Goal: Task Accomplishment & Management: Use online tool/utility

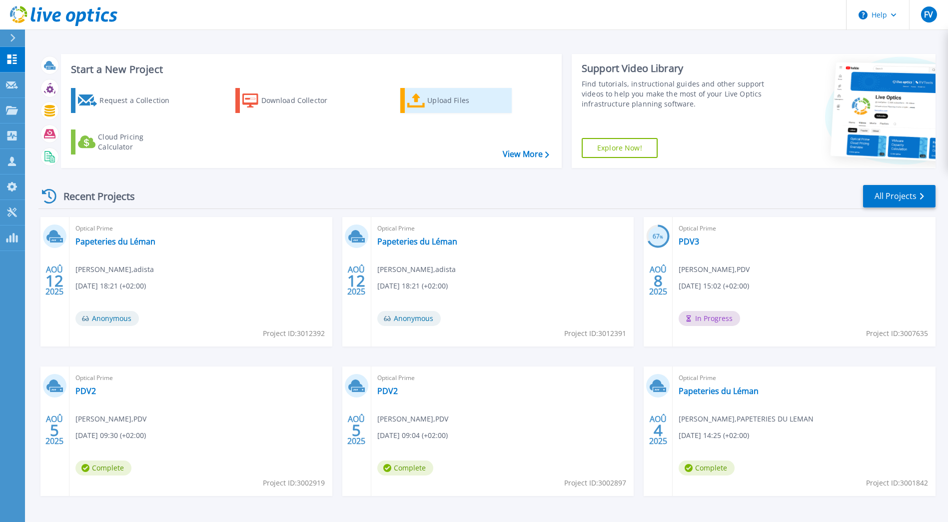
click at [440, 99] on div "Upload Files" at bounding box center [467, 100] width 80 height 20
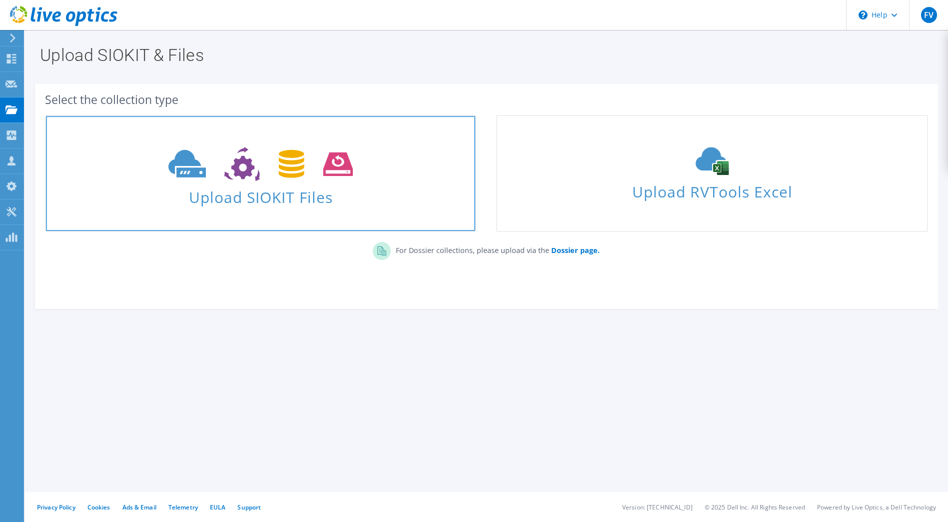
click at [250, 181] on span at bounding box center [260, 163] width 429 height 42
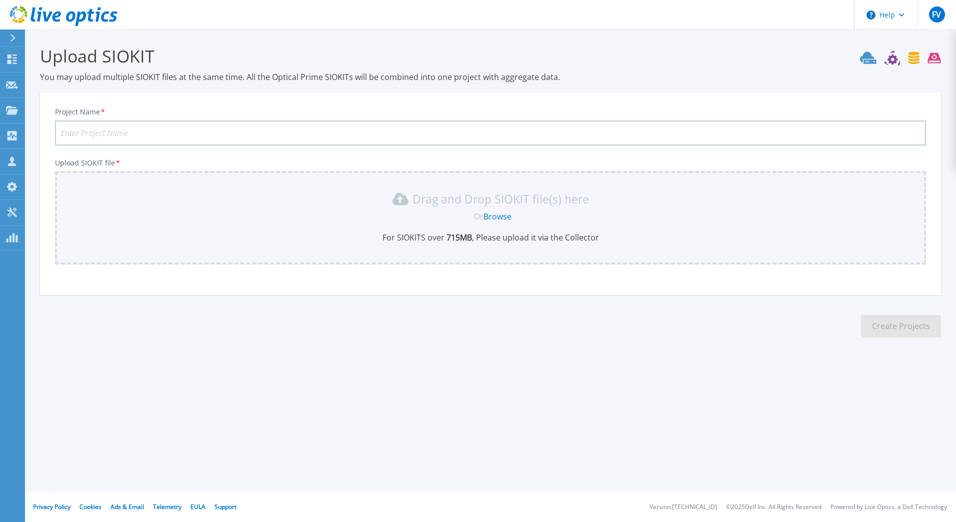
click at [99, 135] on input "Project Name *" at bounding box center [490, 132] width 871 height 25
type input "Groupe SOS - MSM"
click at [490, 216] on link "Browse" at bounding box center [497, 216] width 28 height 11
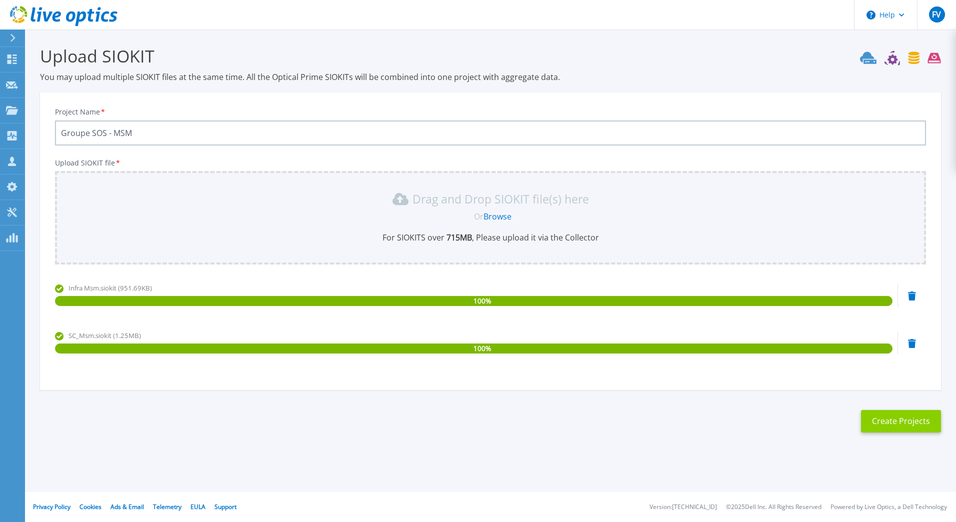
click at [905, 423] on button "Create Projects" at bounding box center [901, 421] width 80 height 22
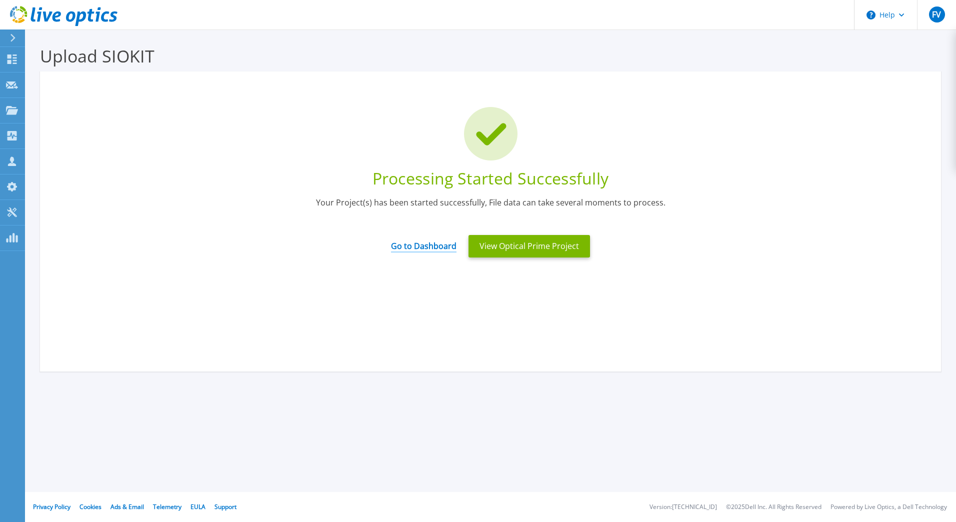
click at [437, 249] on link "Go to Dashboard" at bounding box center [423, 242] width 65 height 19
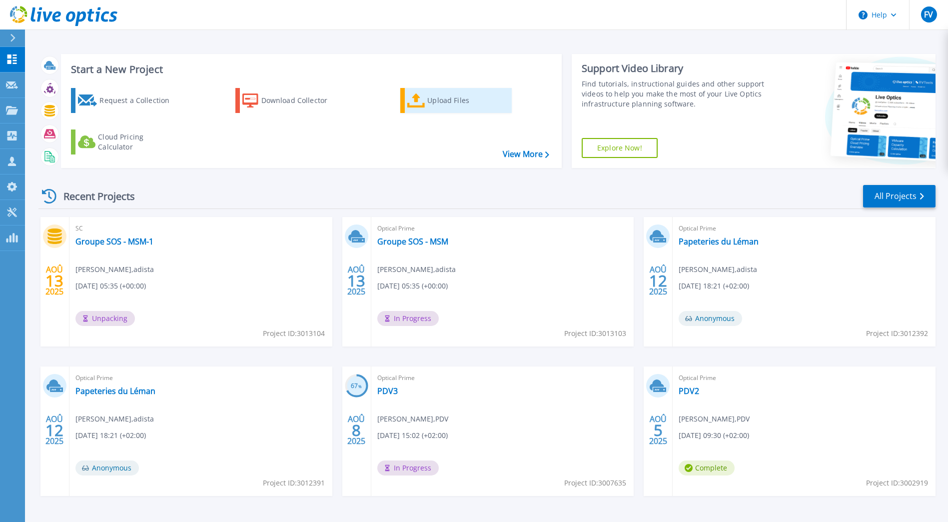
click at [438, 100] on div "Upload Files" at bounding box center [467, 100] width 80 height 20
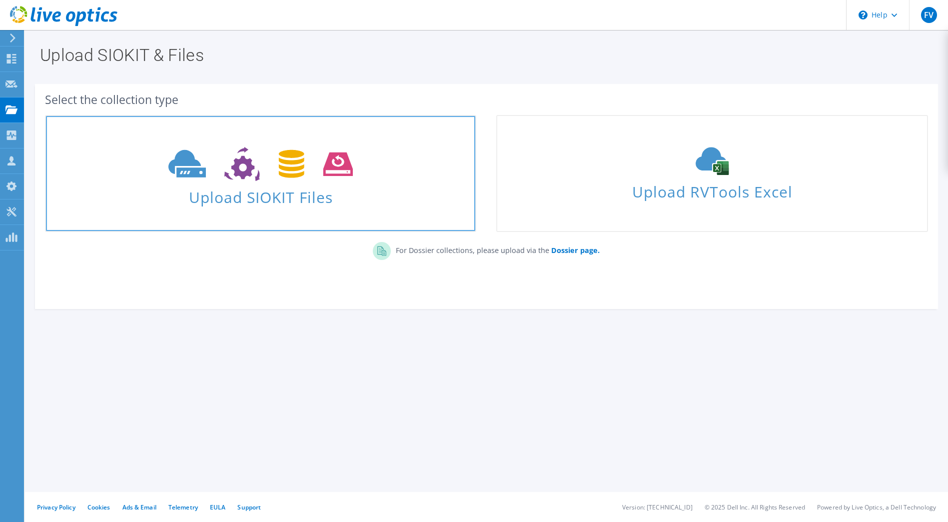
click at [266, 195] on span "Upload SIOKIT Files" at bounding box center [260, 193] width 429 height 21
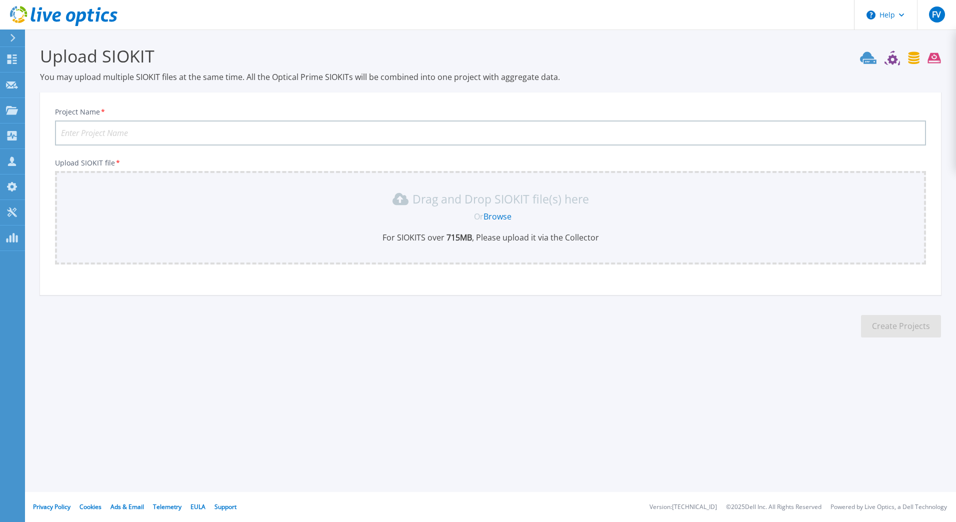
click at [144, 133] on input "Project Name *" at bounding box center [490, 132] width 871 height 25
type input "Gr"
click at [6, 61] on icon at bounding box center [12, 58] width 12 height 9
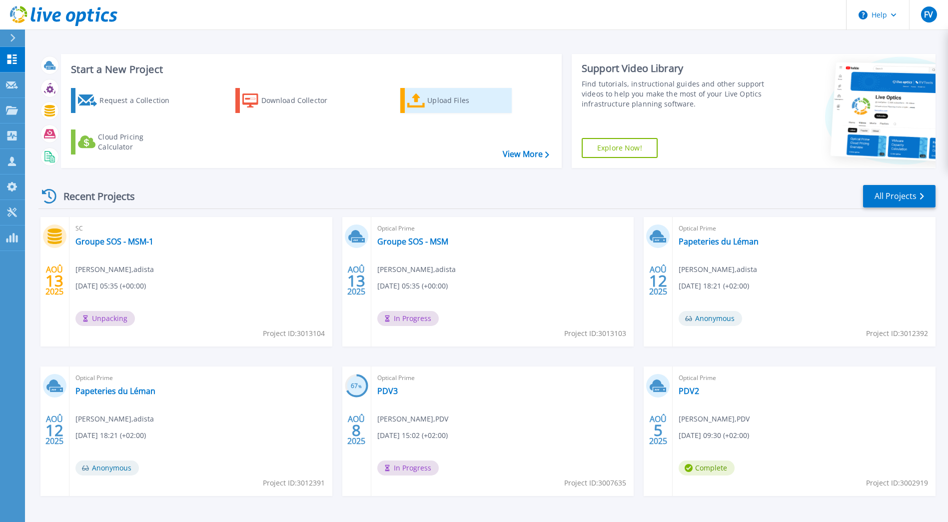
click at [430, 102] on div "Upload Files" at bounding box center [467, 100] width 80 height 20
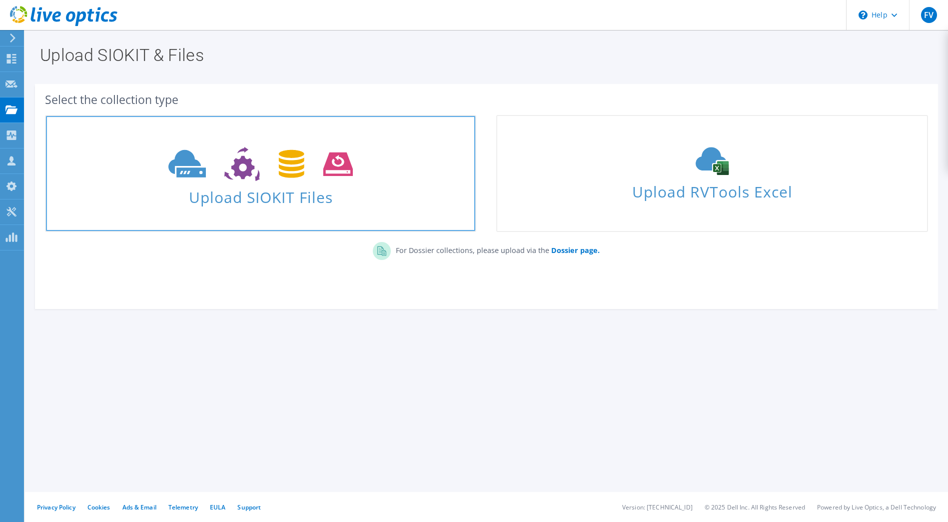
click at [169, 171] on icon at bounding box center [260, 164] width 184 height 34
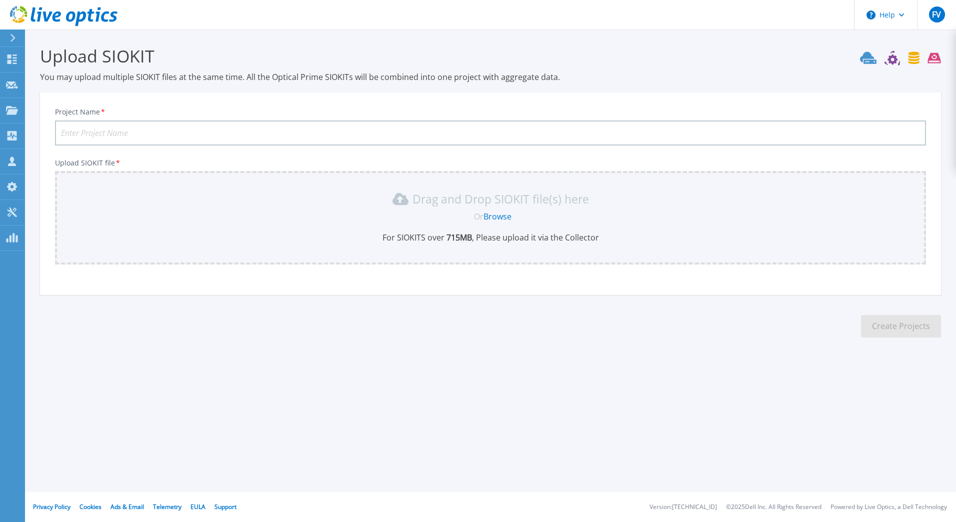
click at [128, 131] on input "Project Name *" at bounding box center [490, 132] width 871 height 25
type input "Groupe SOS - STA"
click at [504, 217] on link "Browse" at bounding box center [497, 216] width 28 height 11
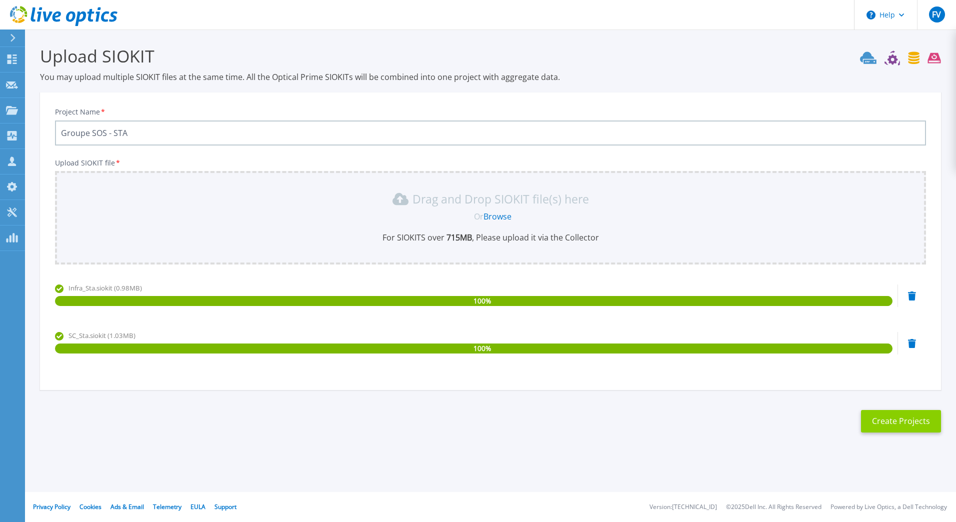
click at [899, 422] on button "Create Projects" at bounding box center [901, 421] width 80 height 22
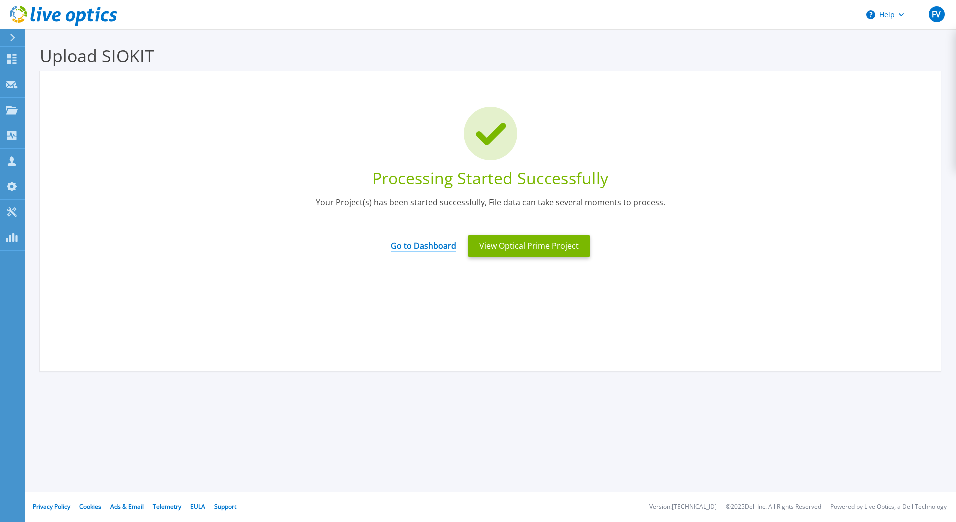
click at [403, 246] on link "Go to Dashboard" at bounding box center [423, 242] width 65 height 19
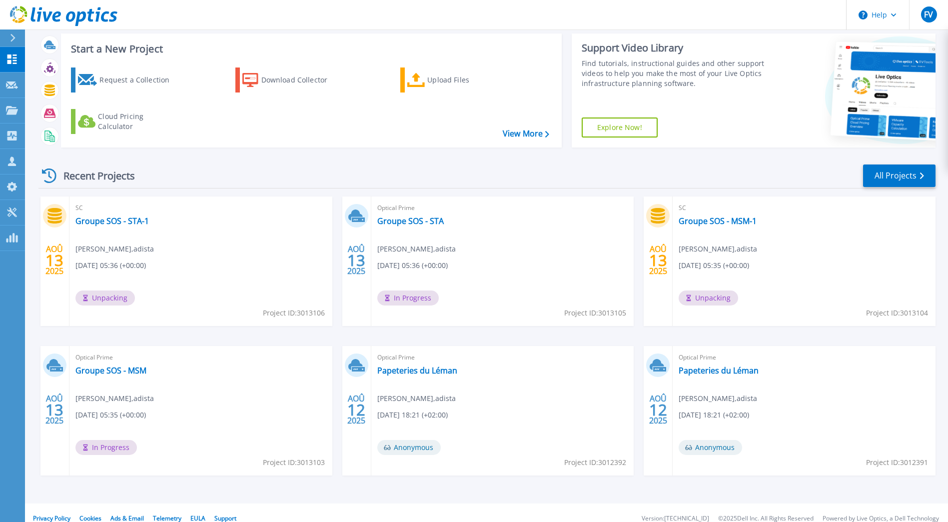
scroll to position [32, 0]
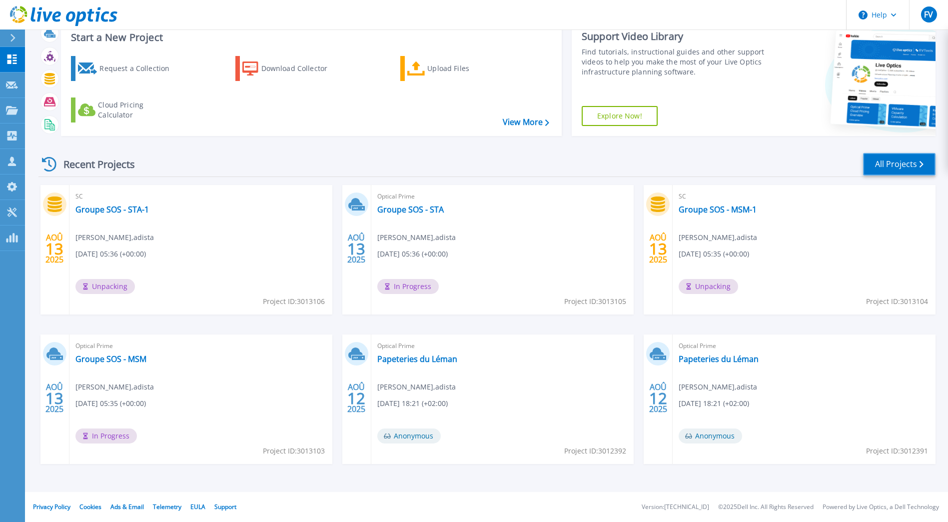
click at [907, 169] on link "All Projects" at bounding box center [899, 164] width 72 height 22
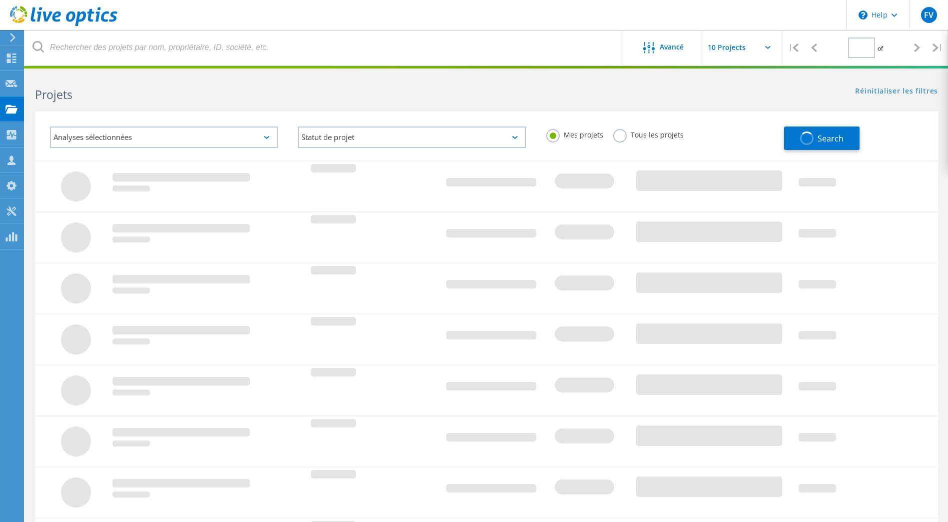
type input "1"
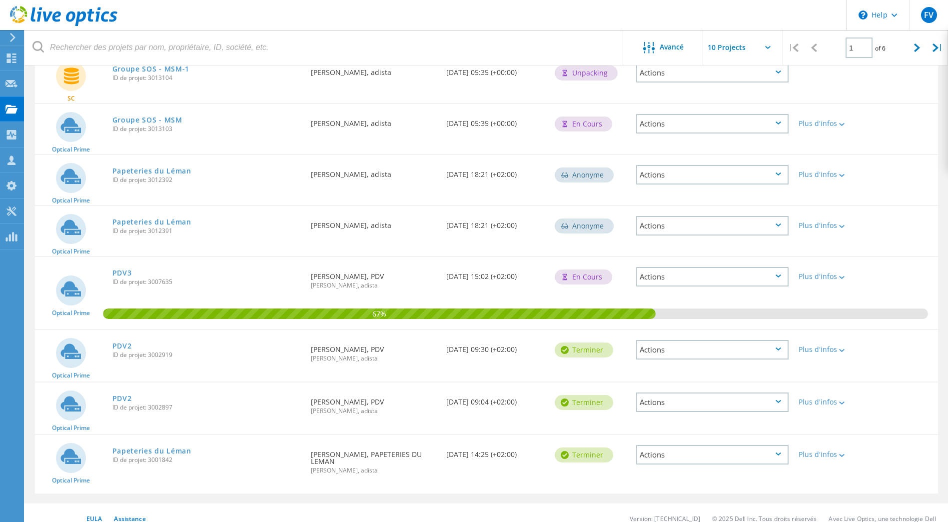
scroll to position [245, 0]
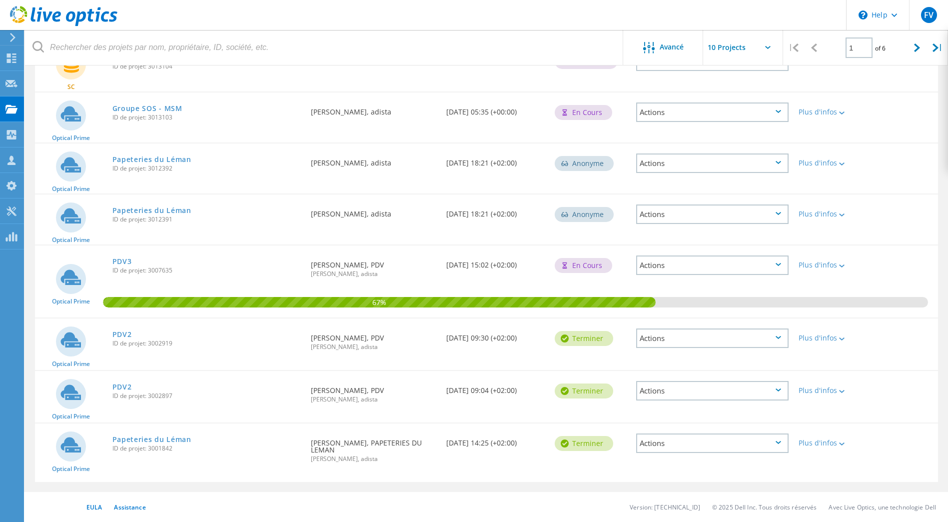
click at [727, 341] on div "Actions" at bounding box center [712, 337] width 152 height 19
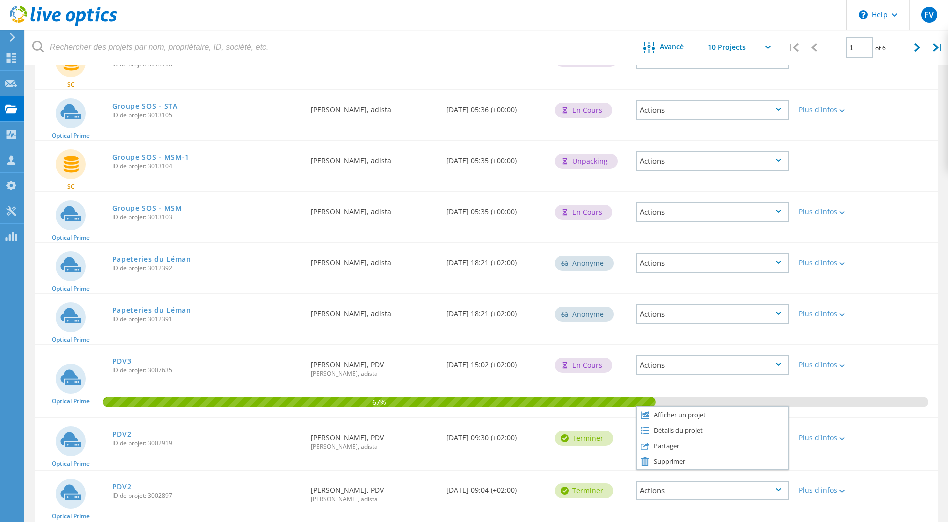
scroll to position [95, 0]
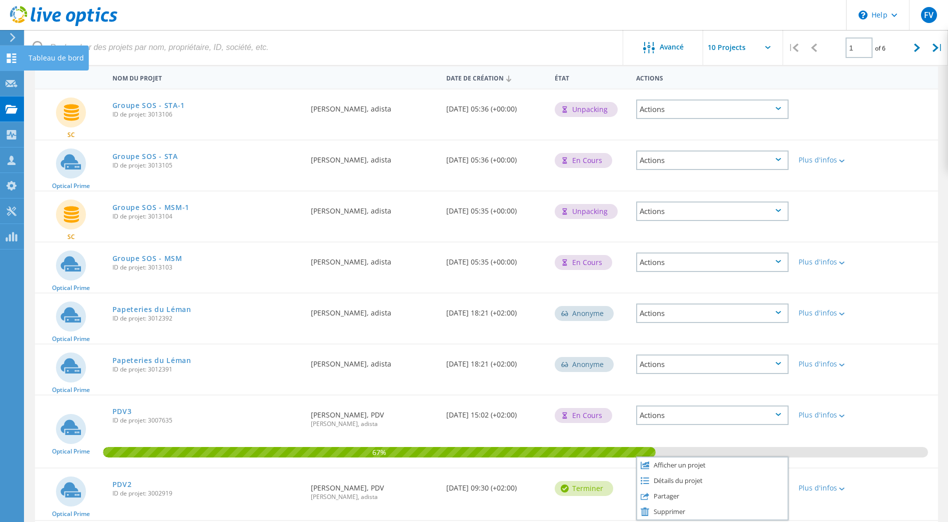
click at [12, 60] on use at bounding box center [11, 57] width 9 height 9
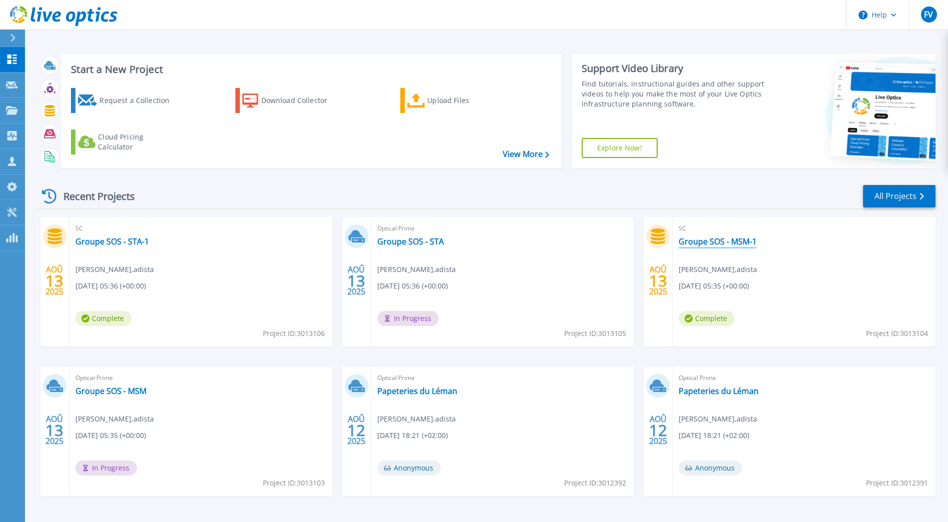
click at [713, 244] on link "Groupe SOS - MSM-1" at bounding box center [718, 241] width 78 height 10
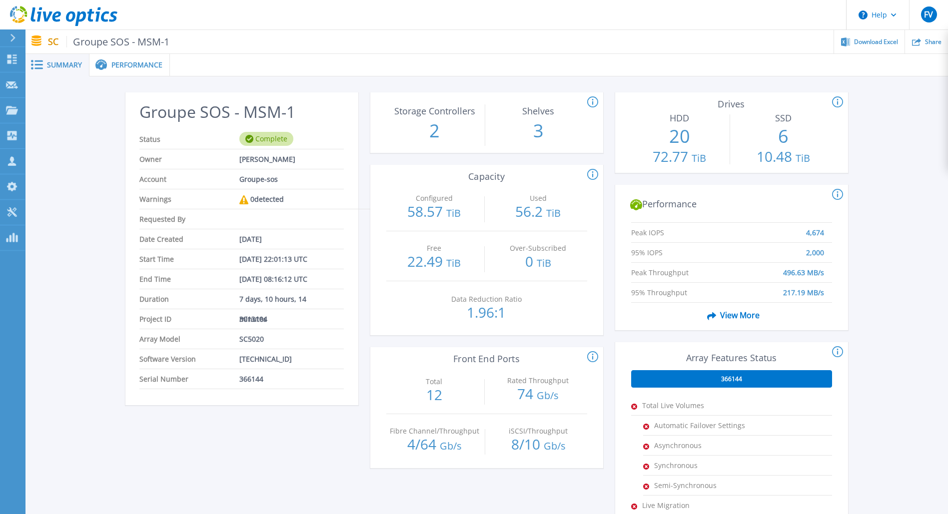
click at [57, 65] on span "Summary" at bounding box center [64, 64] width 35 height 7
click at [108, 64] on span at bounding box center [100, 64] width 22 height 11
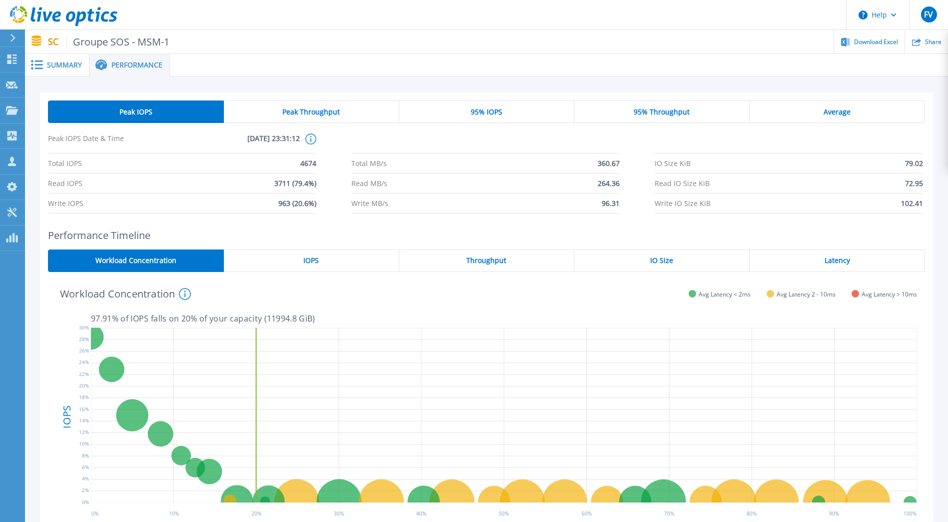
click at [325, 109] on span "Peak Throughput" at bounding box center [310, 112] width 57 height 8
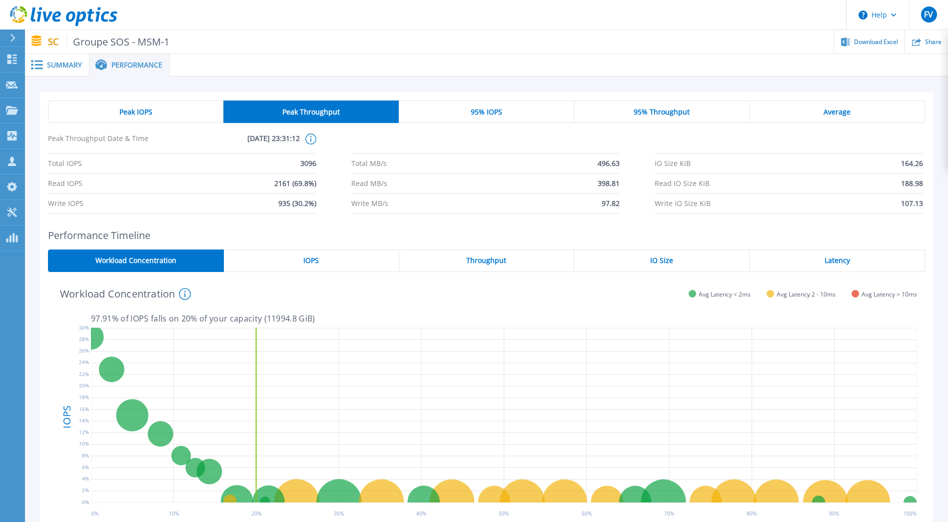
click at [150, 111] on span "Peak IOPS" at bounding box center [135, 112] width 33 height 8
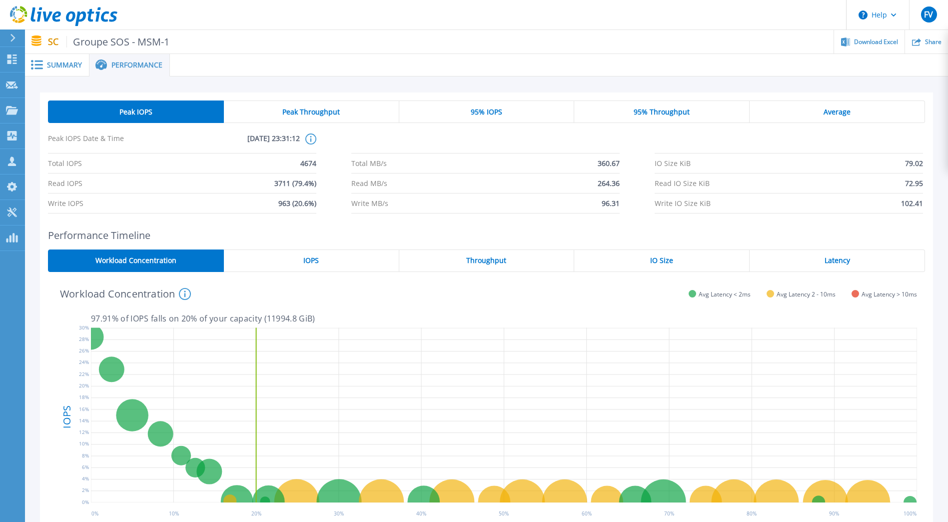
click at [281, 106] on div "Peak Throughput" at bounding box center [311, 111] width 175 height 22
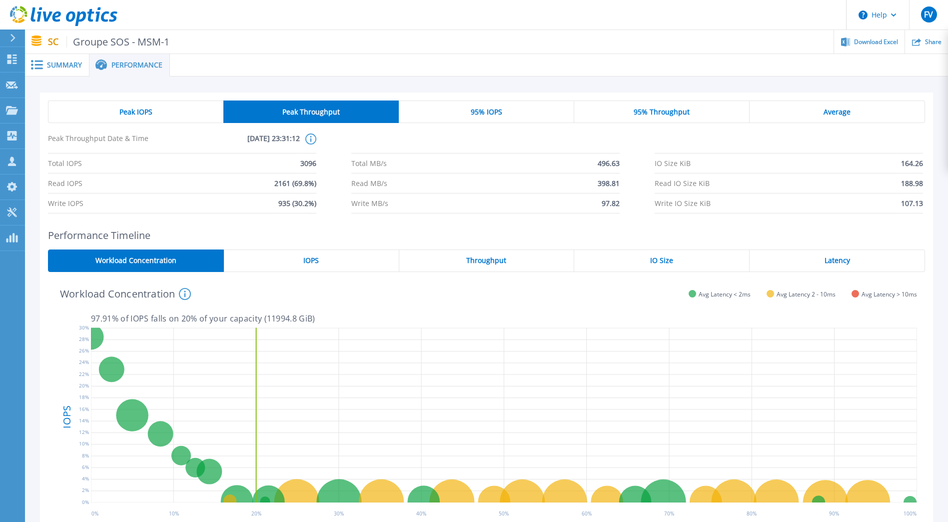
click at [162, 109] on div "Peak IOPS" at bounding box center [135, 111] width 175 height 22
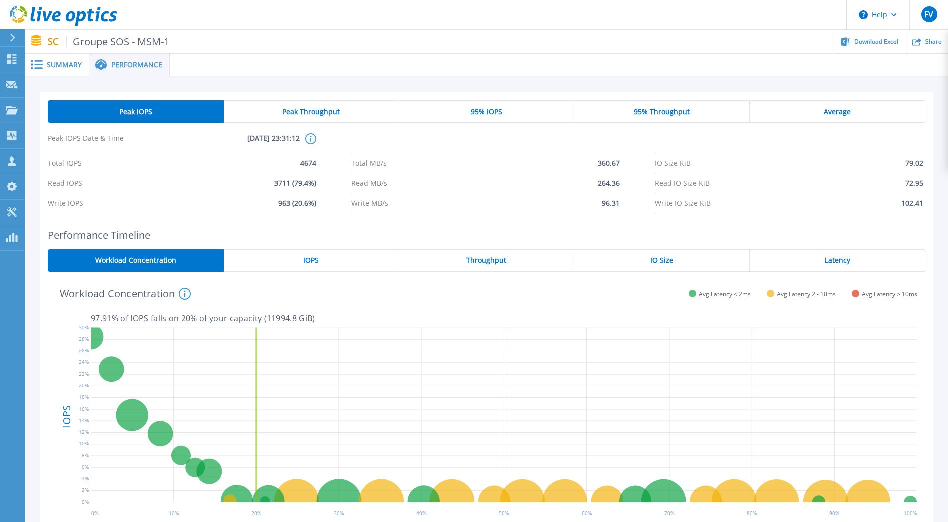
click at [284, 109] on span "Peak Throughput" at bounding box center [310, 112] width 57 height 8
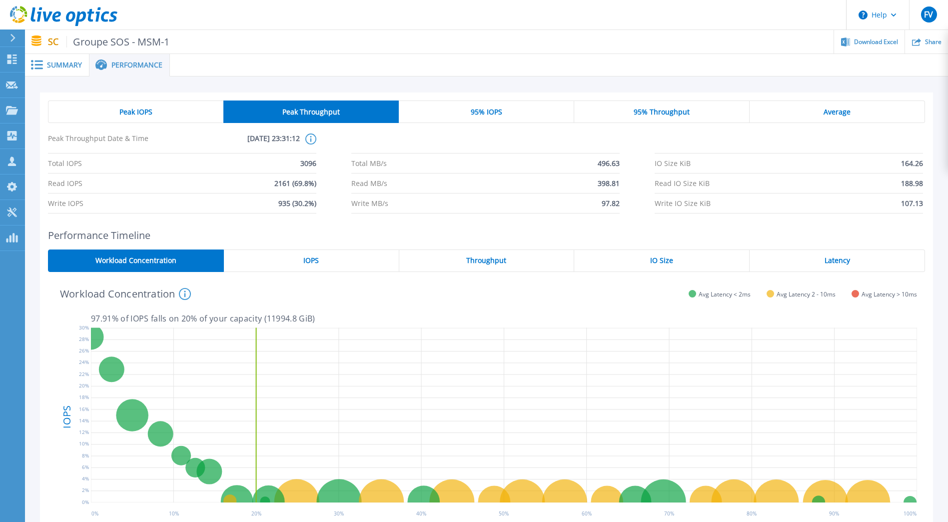
click at [476, 109] on span "95% IOPS" at bounding box center [486, 112] width 31 height 8
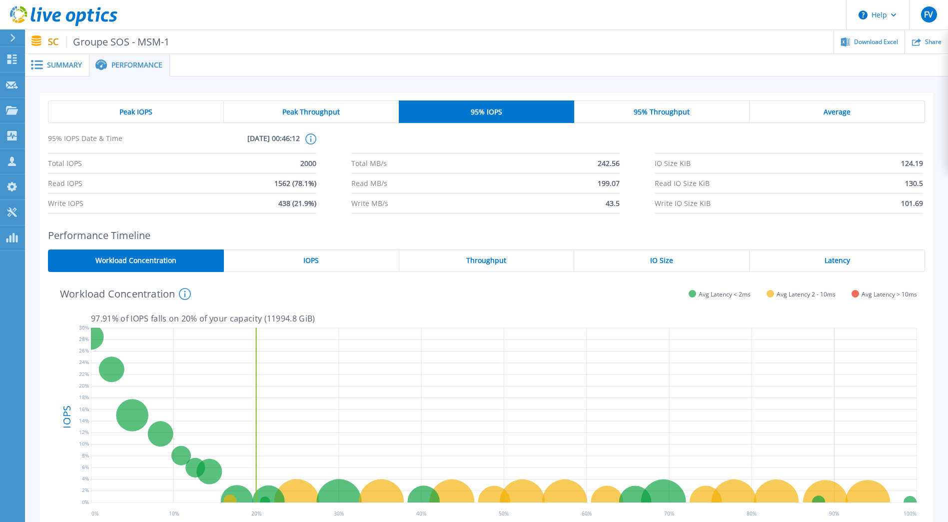
click at [635, 116] on div "95% Throughput" at bounding box center [661, 111] width 175 height 22
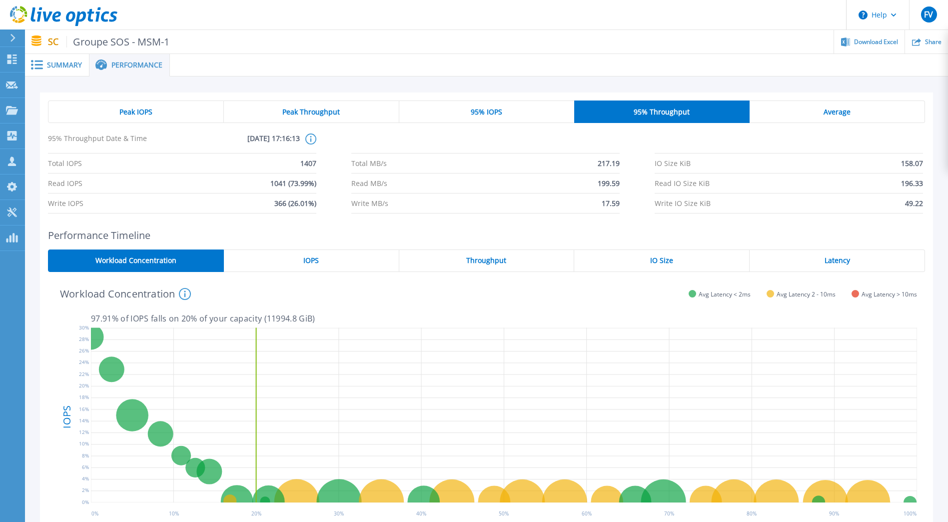
click at [809, 110] on div "Average" at bounding box center [837, 111] width 175 height 22
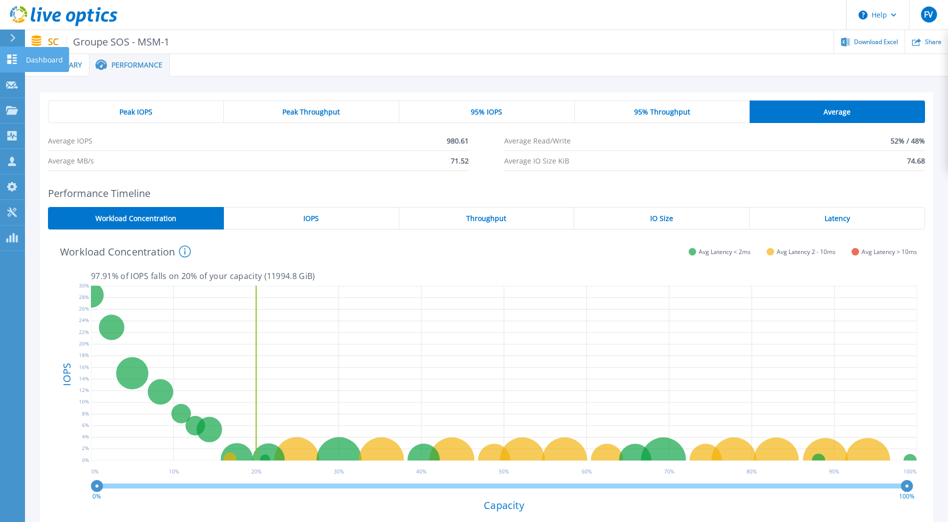
click at [21, 62] on link "Dashboard Dashboard" at bounding box center [12, 59] width 25 height 25
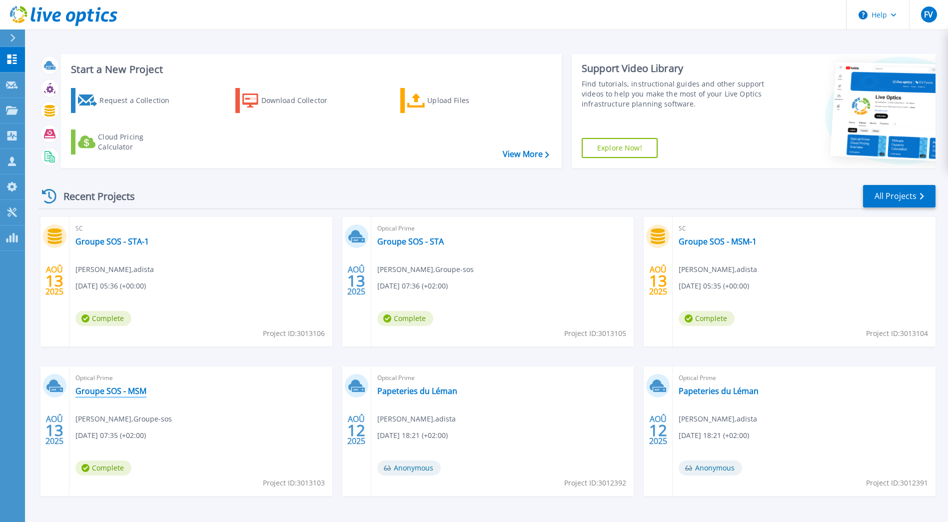
click at [90, 392] on link "Groupe SOS - MSM" at bounding box center [110, 391] width 71 height 10
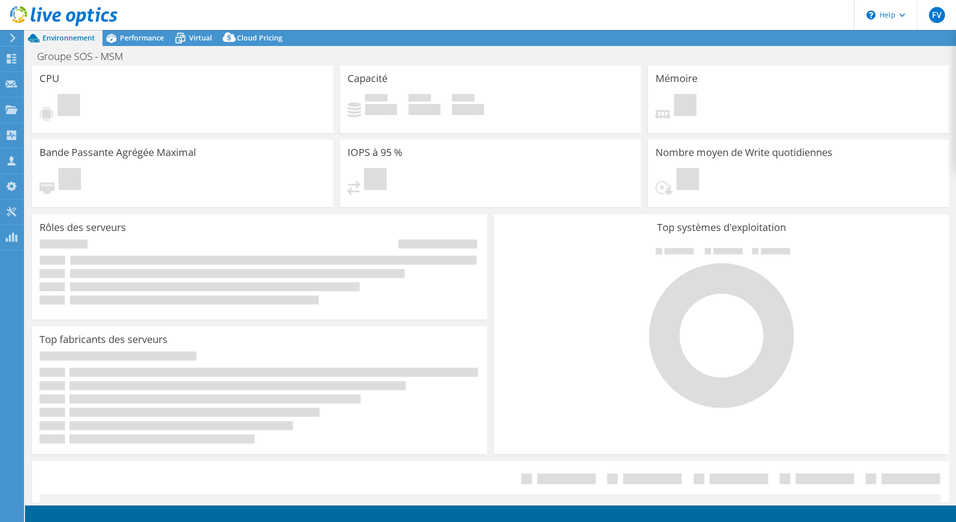
select select "USD"
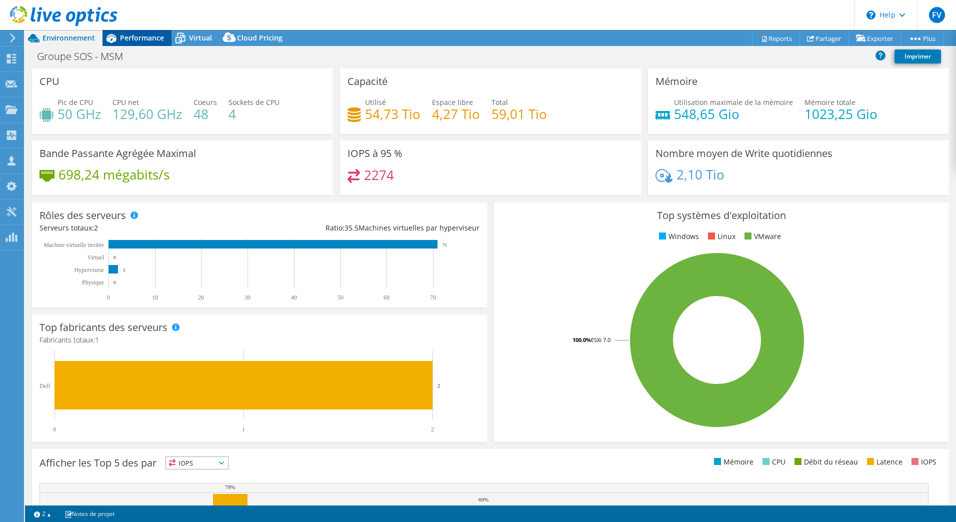
click at [138, 43] on div "Performance" at bounding box center [136, 38] width 69 height 16
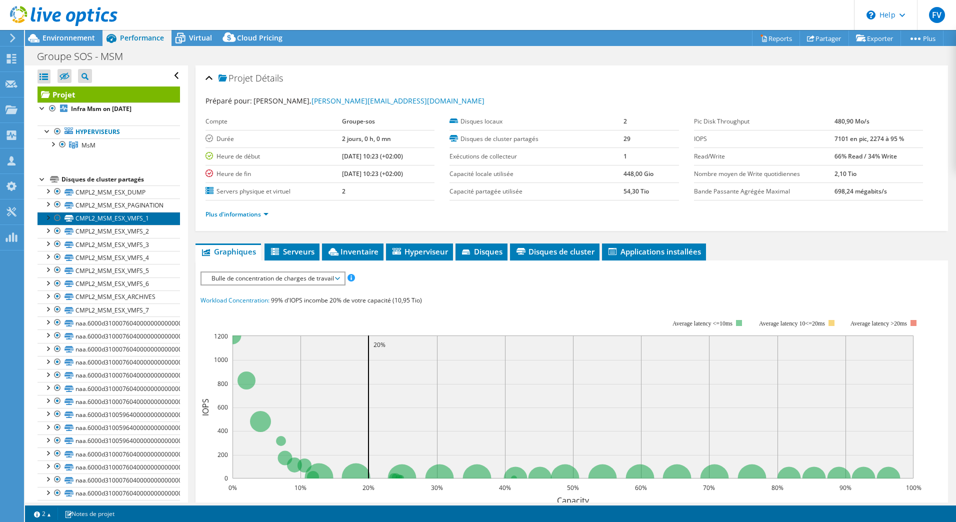
click at [125, 215] on link "CMPL2_MSM_ESX_VMFS_1" at bounding box center [108, 218] width 142 height 13
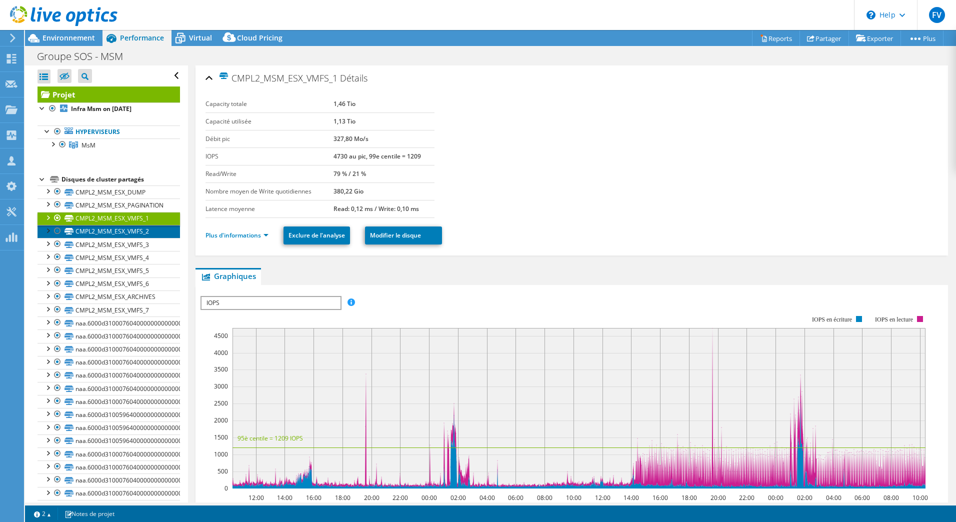
click at [127, 232] on link "CMPL2_MSM_ESX_VMFS_2" at bounding box center [108, 231] width 142 height 13
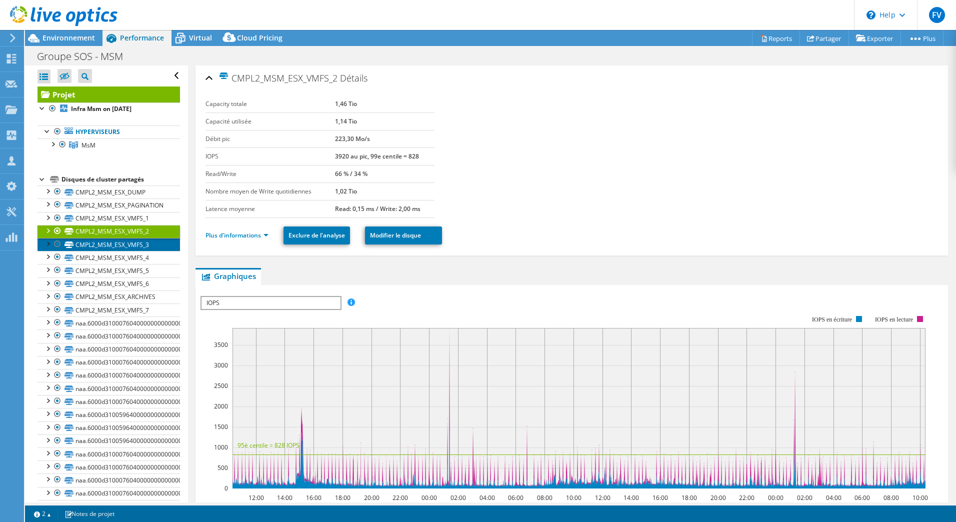
click at [127, 249] on link "CMPL2_MSM_ESX_VMFS_3" at bounding box center [108, 244] width 142 height 13
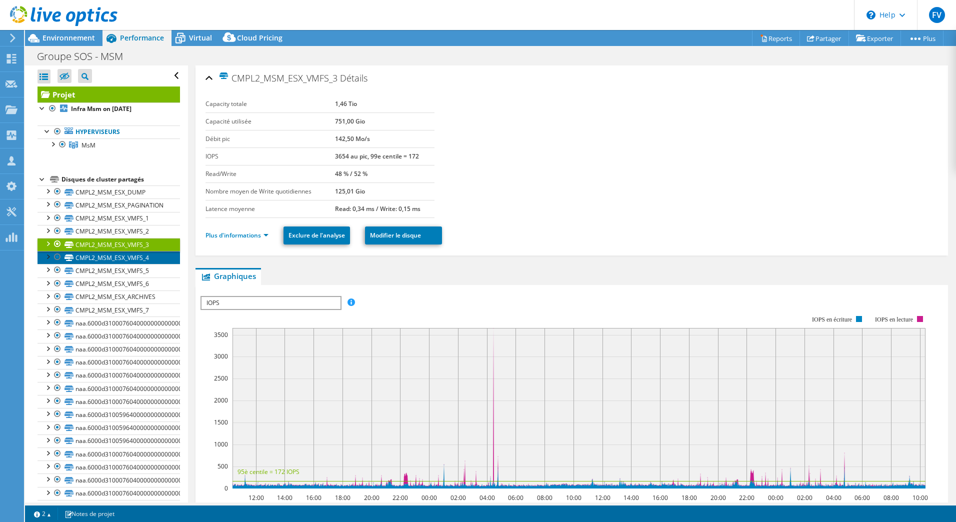
click at [127, 259] on link "CMPL2_MSM_ESX_VMFS_4" at bounding box center [108, 257] width 142 height 13
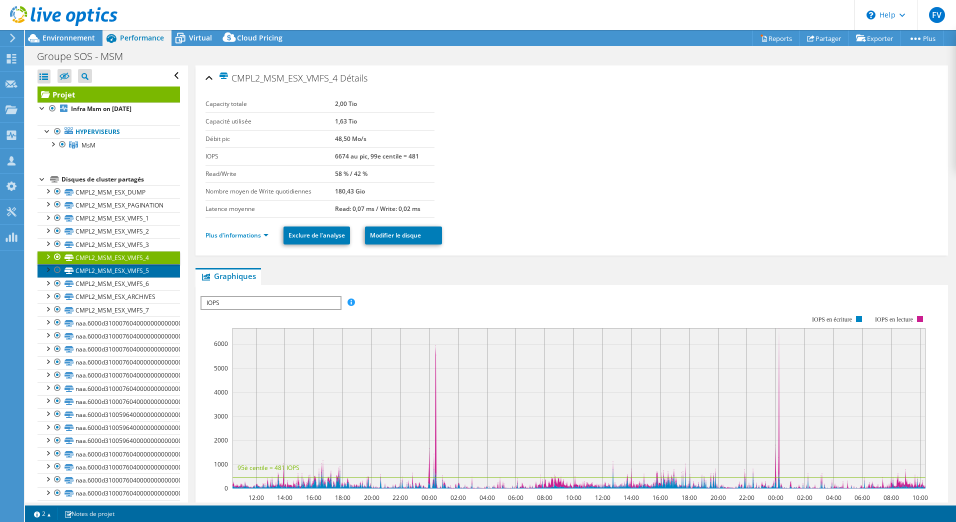
click at [126, 274] on link "CMPL2_MSM_ESX_VMFS_5" at bounding box center [108, 270] width 142 height 13
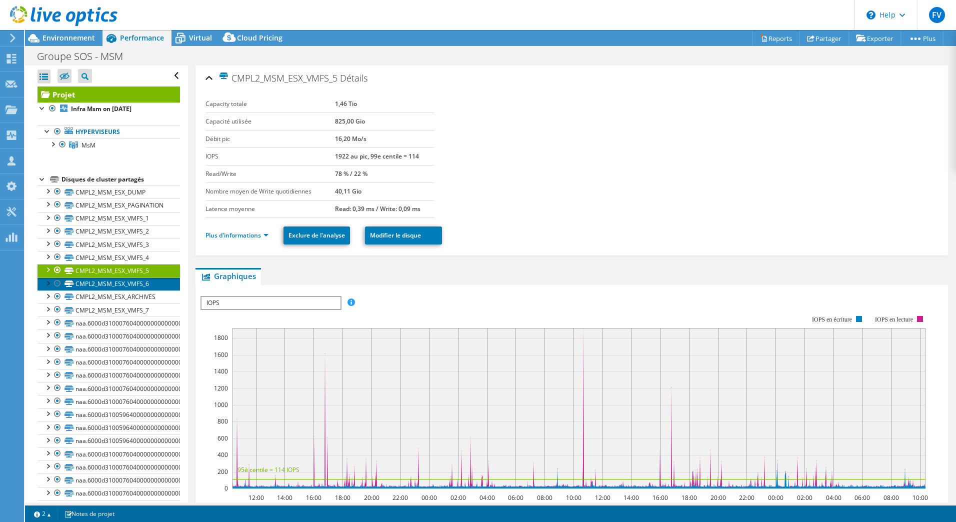
click at [126, 283] on link "CMPL2_MSM_ESX_VMFS_6" at bounding box center [108, 283] width 142 height 13
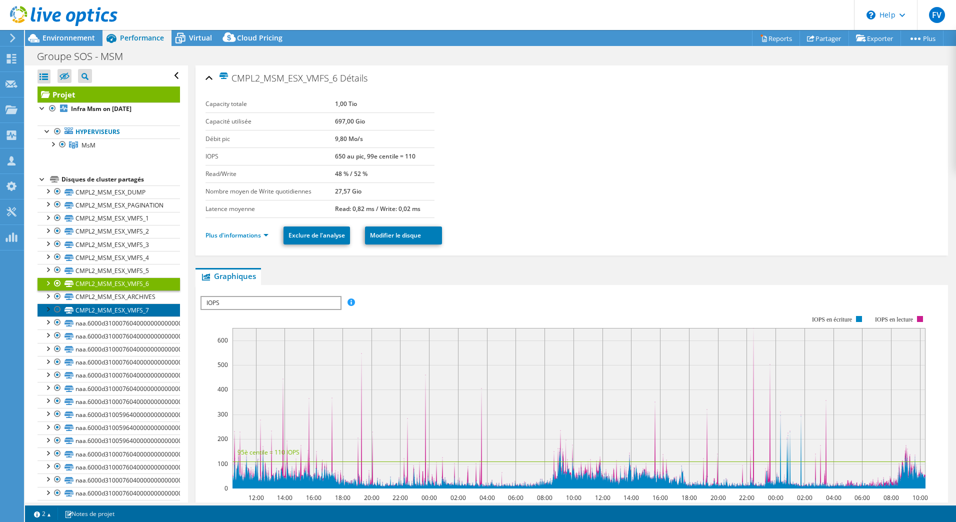
click at [127, 307] on link "CMPL2_MSM_ESX_VMFS_7" at bounding box center [108, 309] width 142 height 13
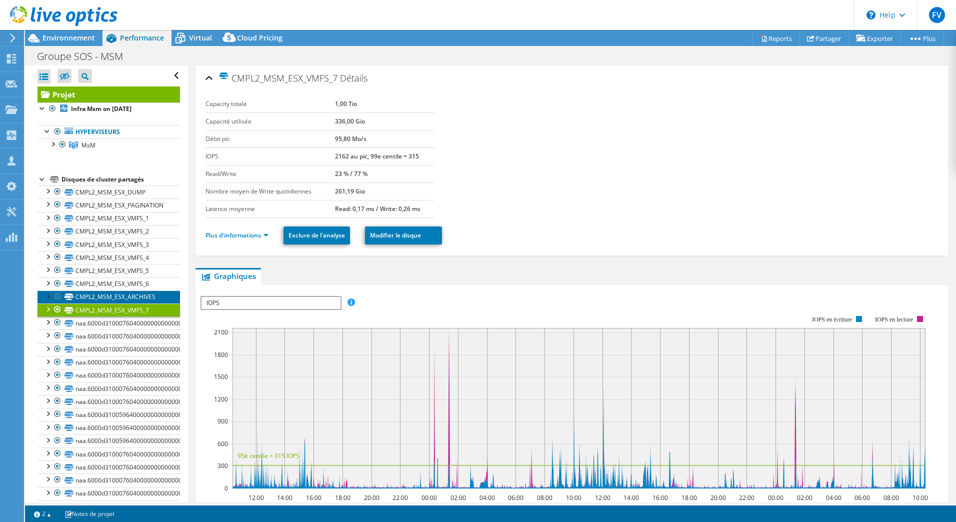
click at [130, 298] on link "CMPL2_MSM_ESX_ARCHIVES" at bounding box center [108, 296] width 142 height 13
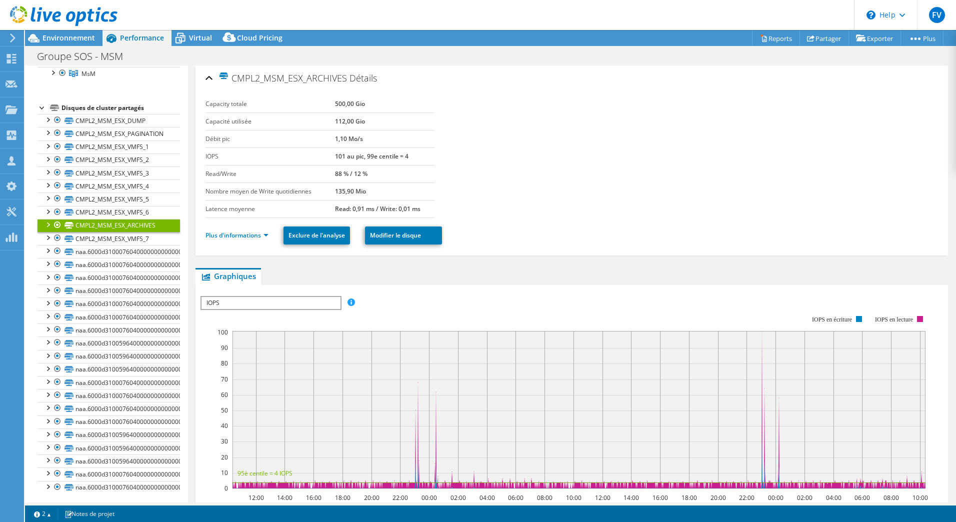
scroll to position [75, 0]
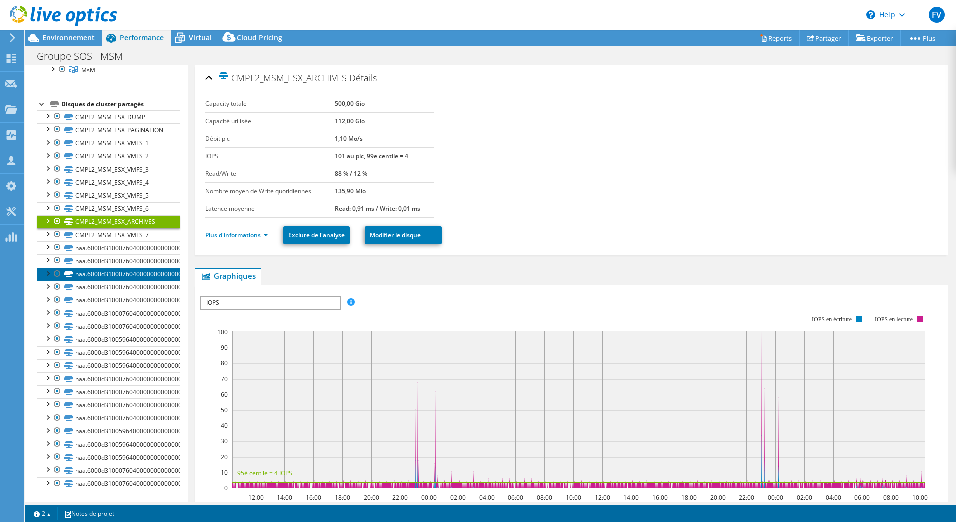
click at [129, 276] on link "naa.6000d31000760400000000000000001d" at bounding box center [108, 274] width 142 height 13
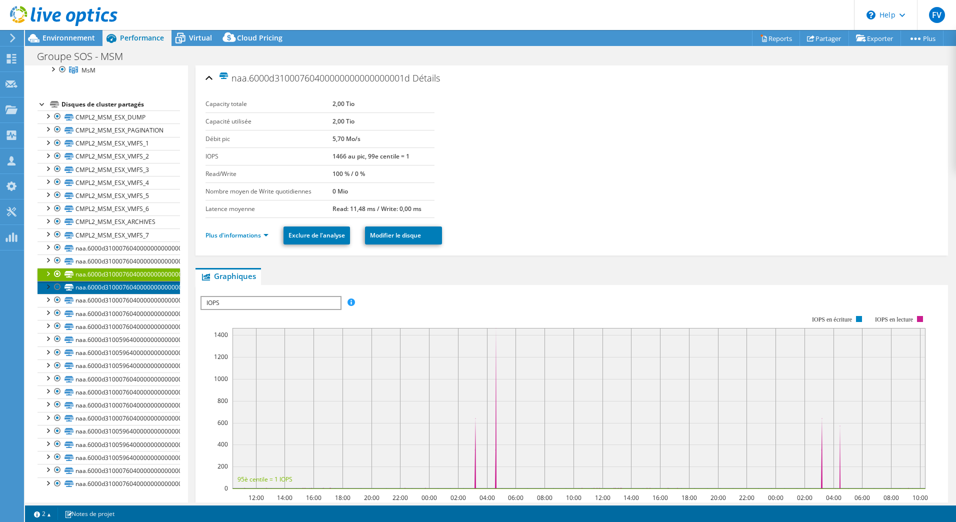
click at [127, 292] on link "naa.6000d31000760400000000000000001e" at bounding box center [108, 287] width 142 height 13
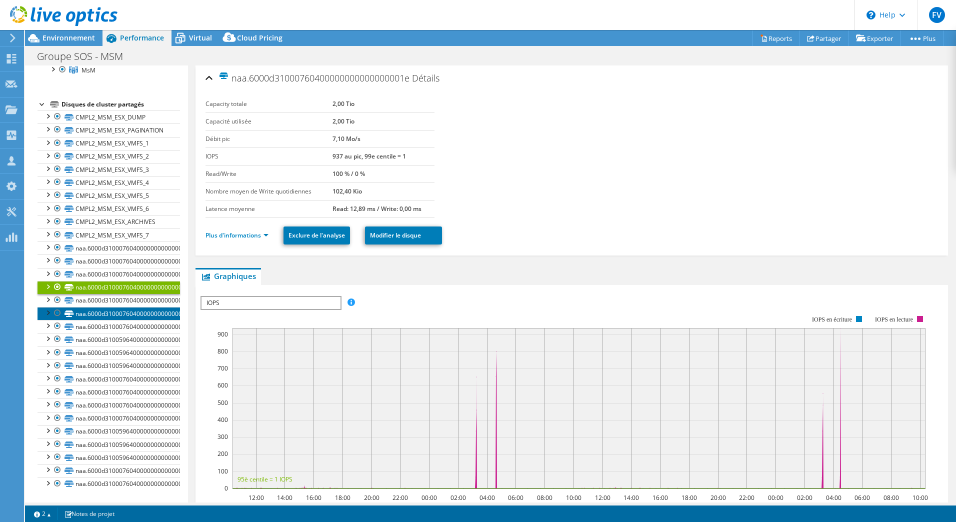
click at [125, 318] on link "naa.6000d310007604000000000000000026" at bounding box center [108, 313] width 142 height 13
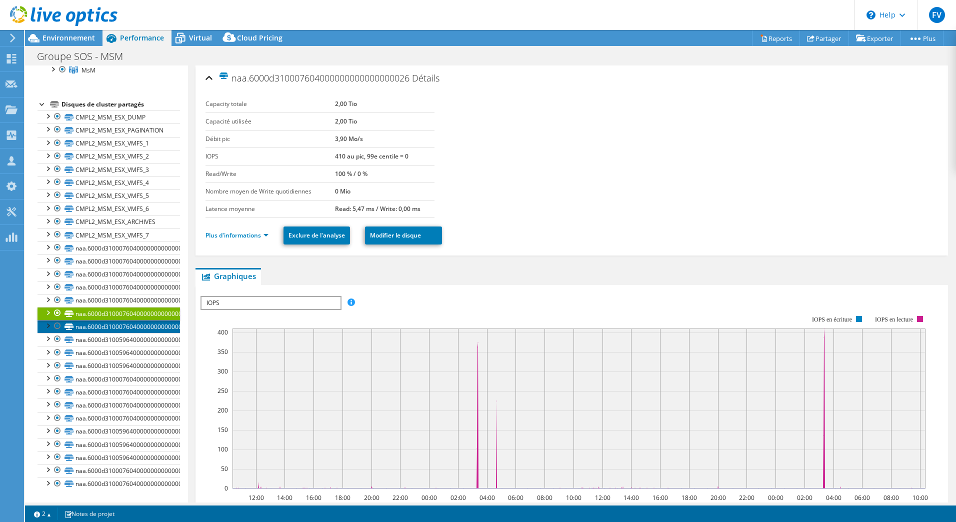
click at [122, 332] on link "naa.6000d31000760400000000000000002f" at bounding box center [108, 326] width 142 height 13
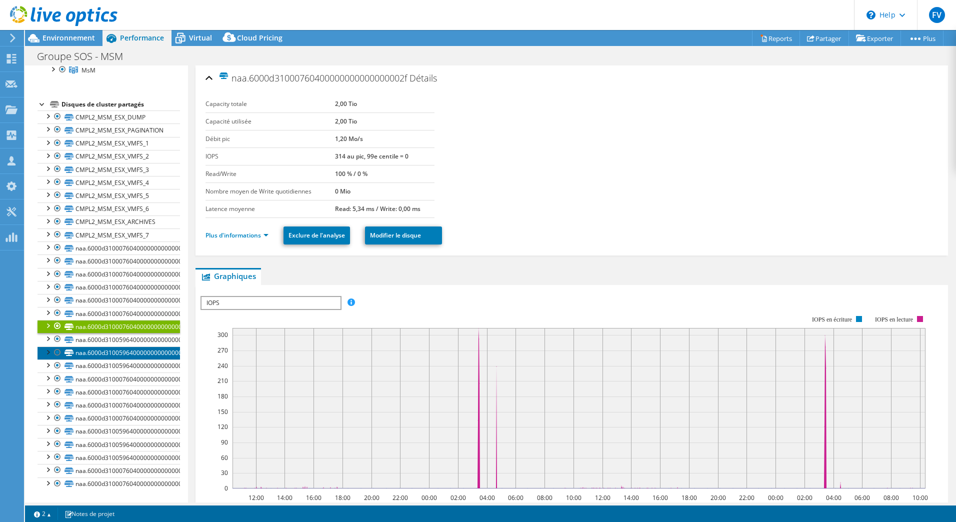
click at [117, 355] on link "naa.6000d31005964000000000000000002b" at bounding box center [108, 352] width 142 height 13
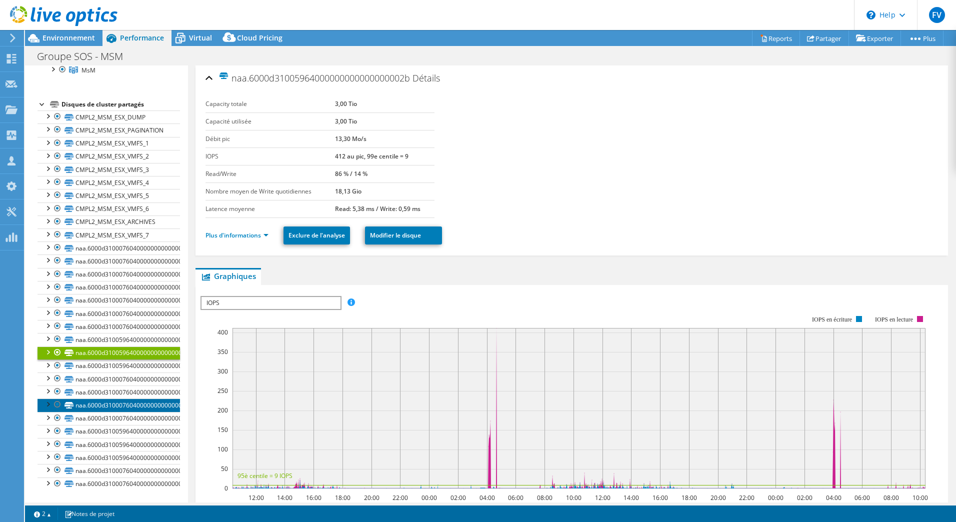
click at [116, 403] on link "naa.6000d310007604000000000000000033" at bounding box center [108, 404] width 142 height 13
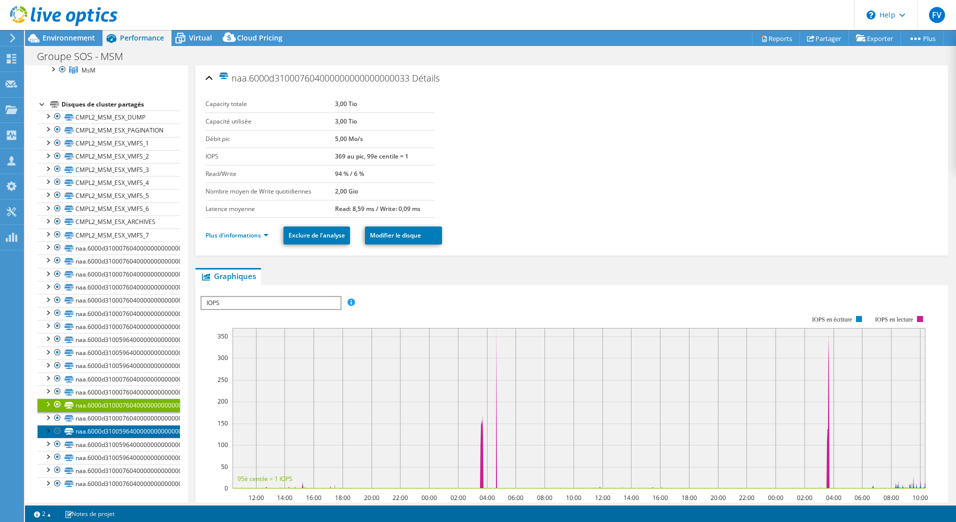
click at [114, 435] on link "naa.6000d310059640000000000000000030" at bounding box center [108, 431] width 142 height 13
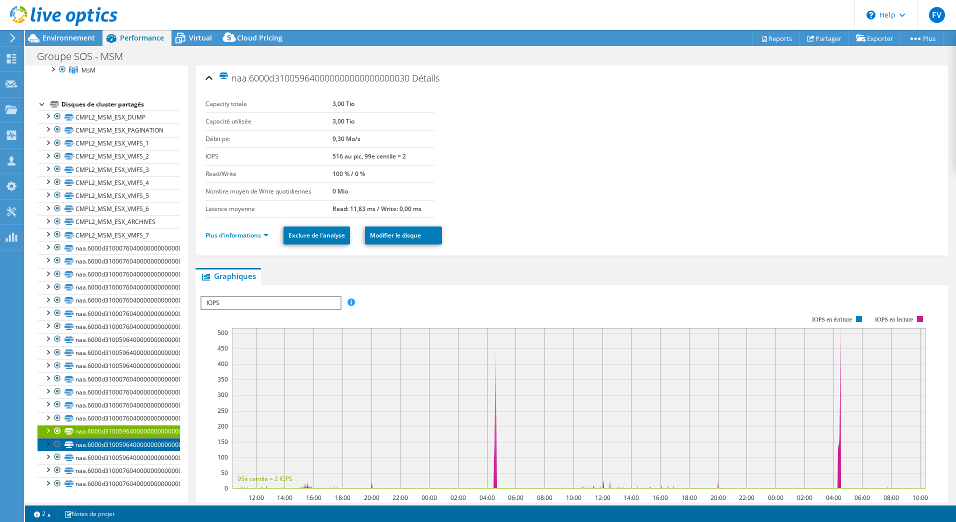
click at [113, 449] on link "naa.6000d310059640000000000000000031" at bounding box center [108, 444] width 142 height 13
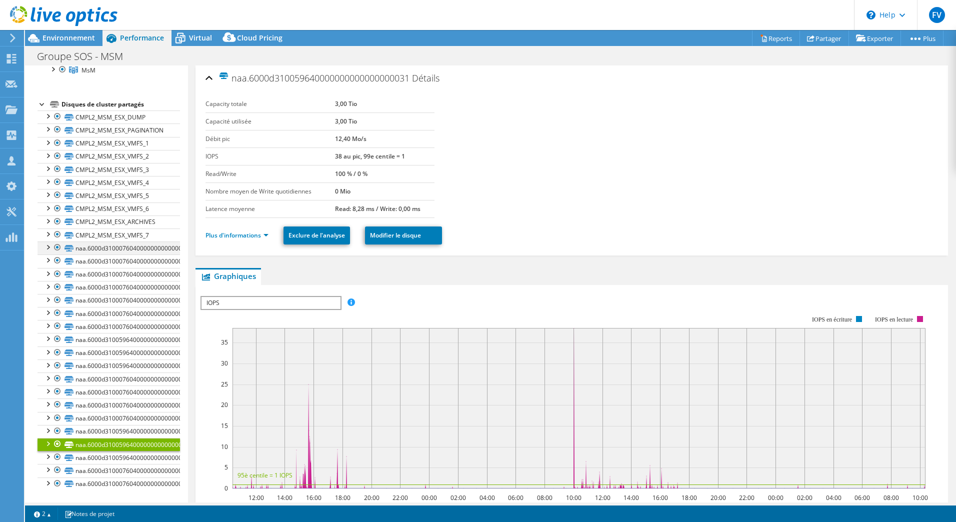
click at [48, 249] on div at bounding box center [47, 246] width 10 height 10
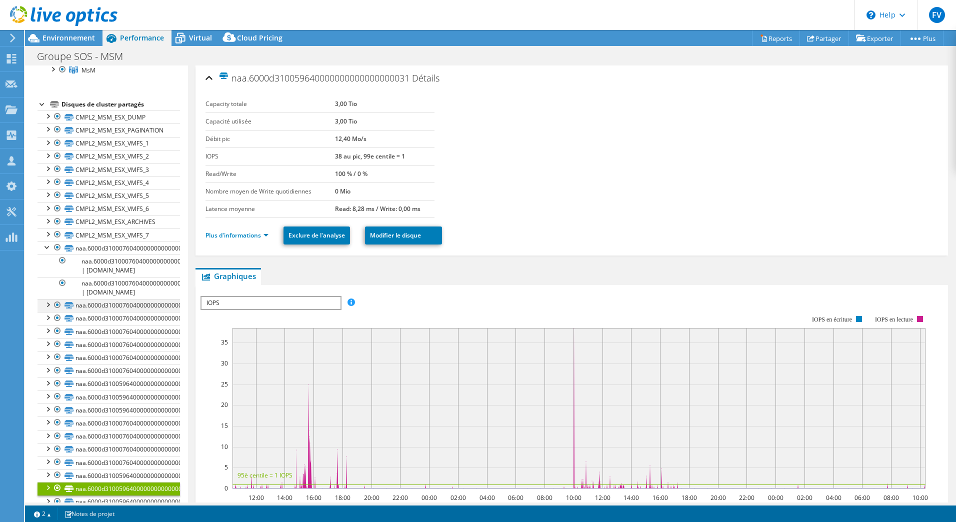
click at [45, 307] on div at bounding box center [47, 304] width 10 height 10
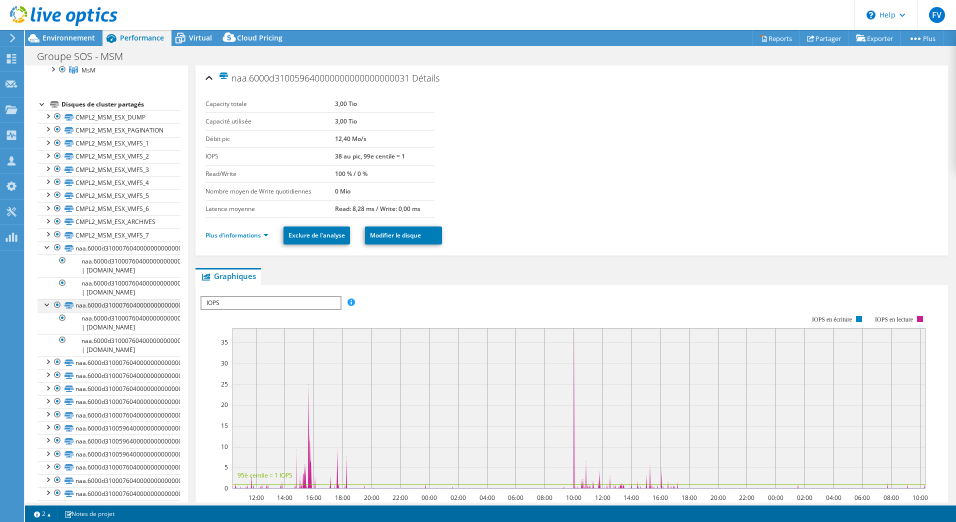
click at [45, 307] on div at bounding box center [47, 304] width 10 height 10
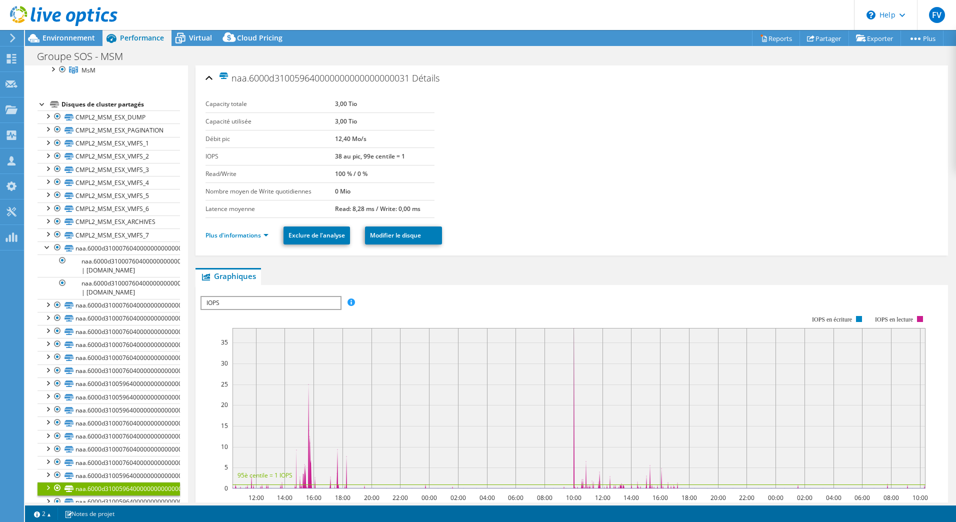
click at [45, 107] on div at bounding box center [42, 103] width 10 height 10
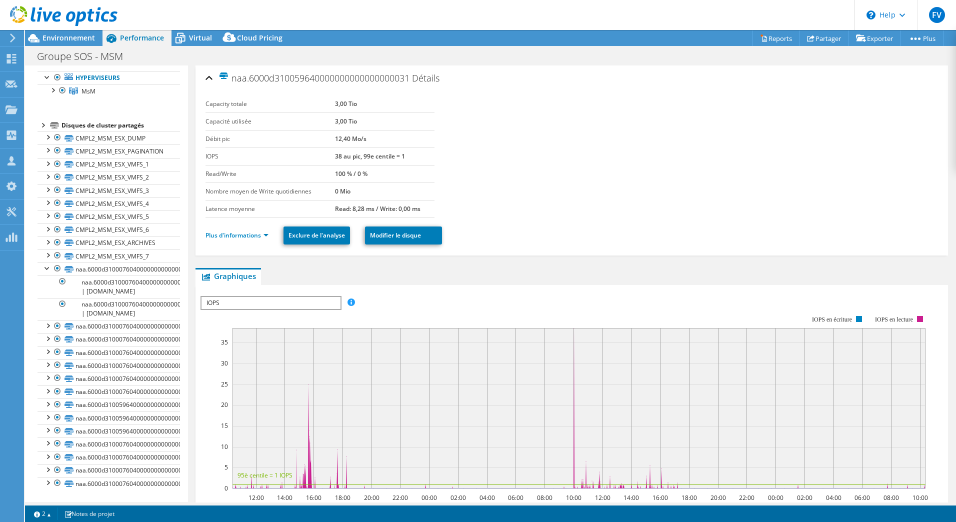
scroll to position [0, 0]
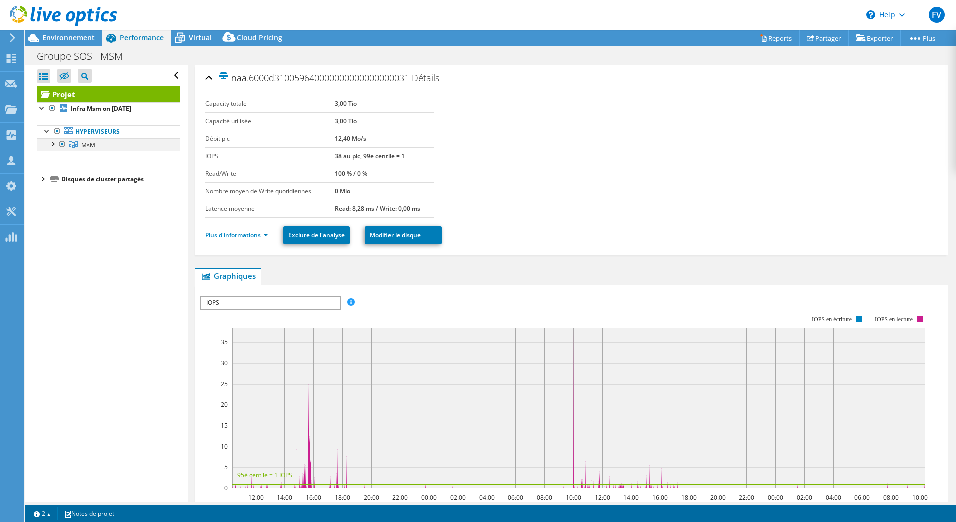
click at [52, 146] on div at bounding box center [52, 143] width 10 height 10
click at [96, 164] on link "[DOMAIN_NAME]" at bounding box center [108, 157] width 142 height 13
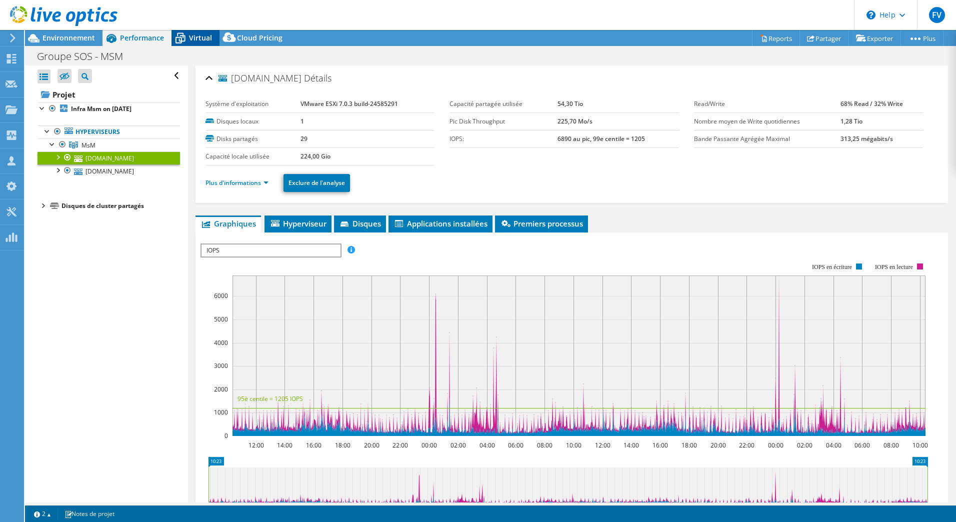
click at [195, 42] on div "Virtual" at bounding box center [195, 38] width 48 height 16
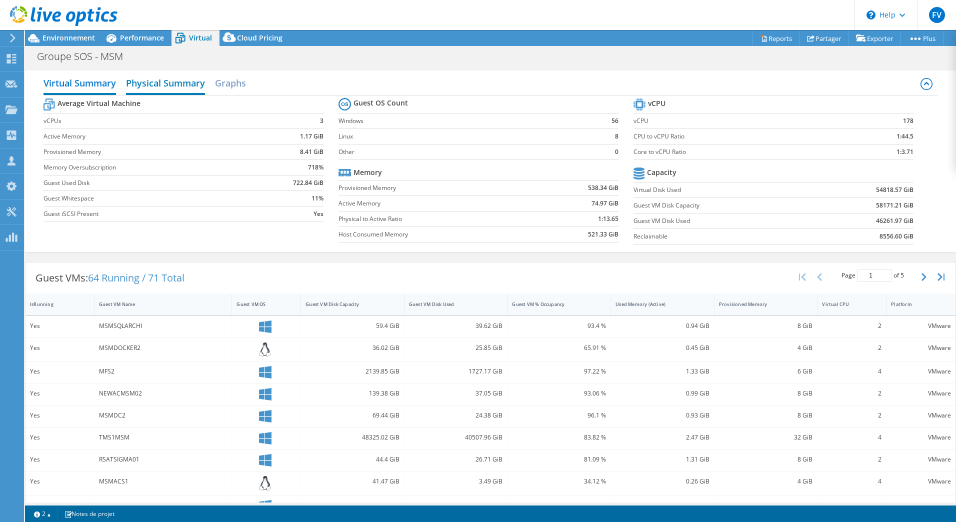
click at [200, 79] on h2 "Physical Summary" at bounding box center [165, 84] width 79 height 22
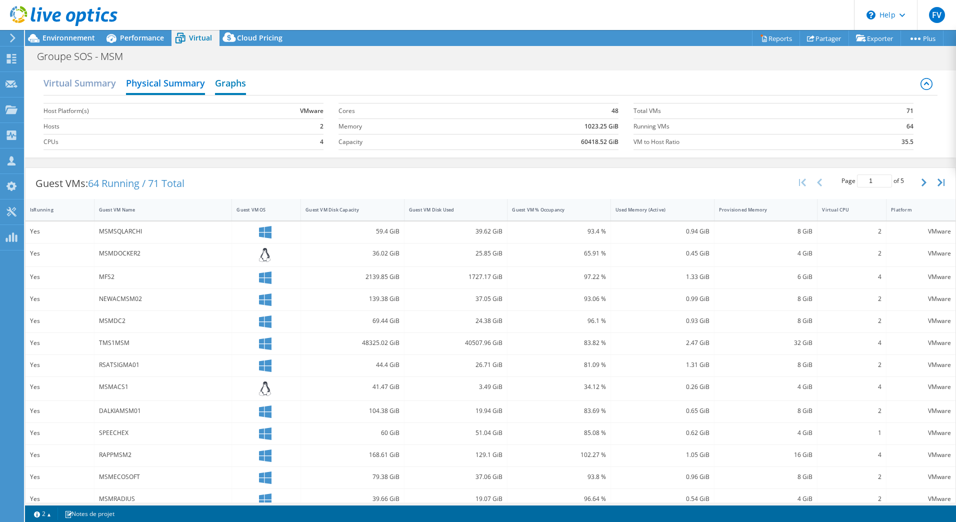
click at [233, 84] on h2 "Graphs" at bounding box center [230, 84] width 31 height 22
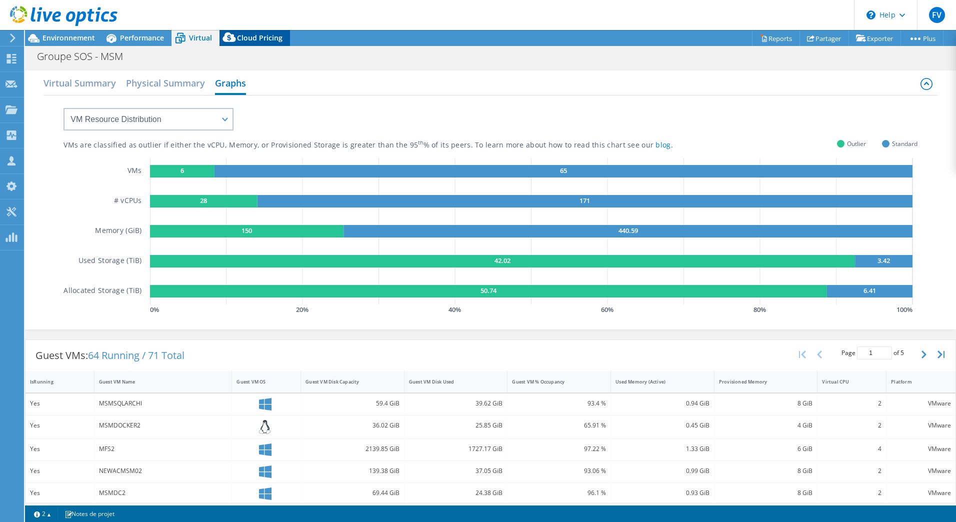
click at [245, 38] on span "Cloud Pricing" at bounding box center [259, 37] width 45 height 9
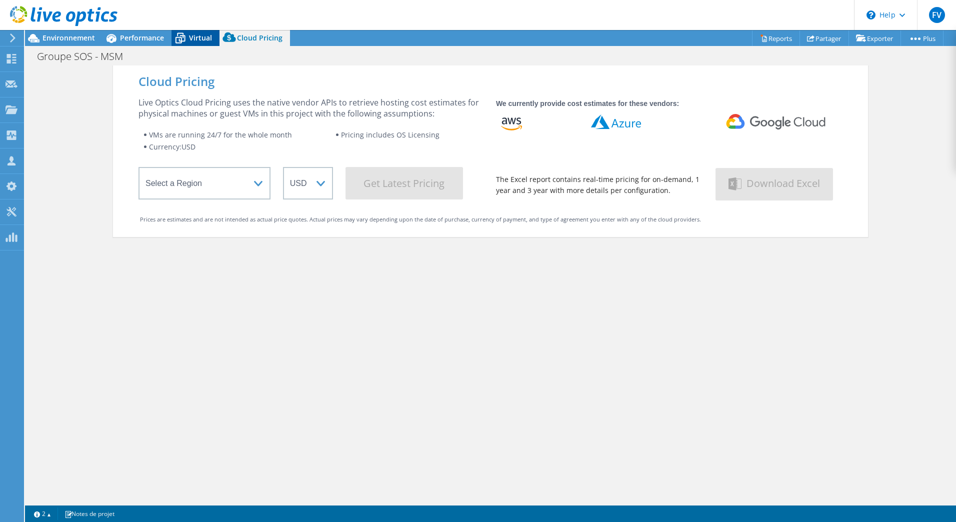
click at [184, 36] on icon at bounding box center [180, 39] width 10 height 8
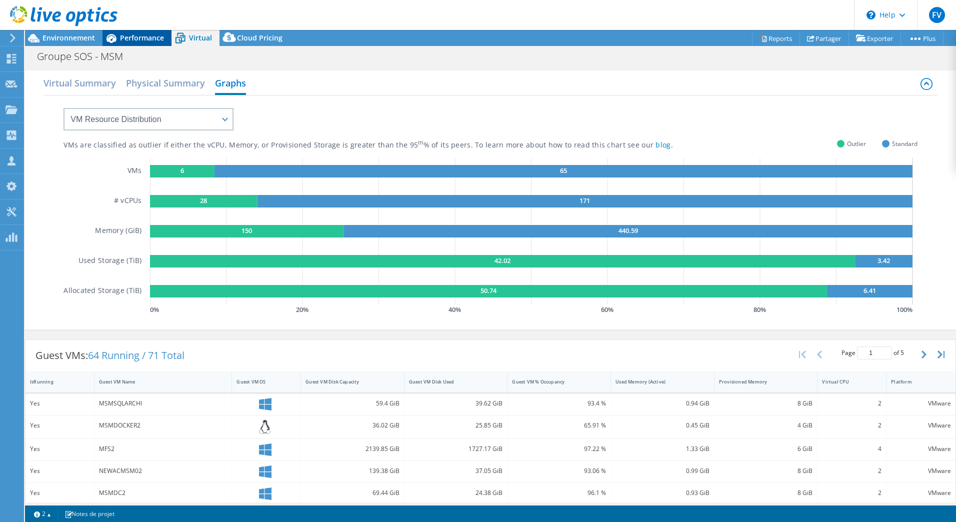
click at [153, 43] on div "Performance" at bounding box center [136, 38] width 69 height 16
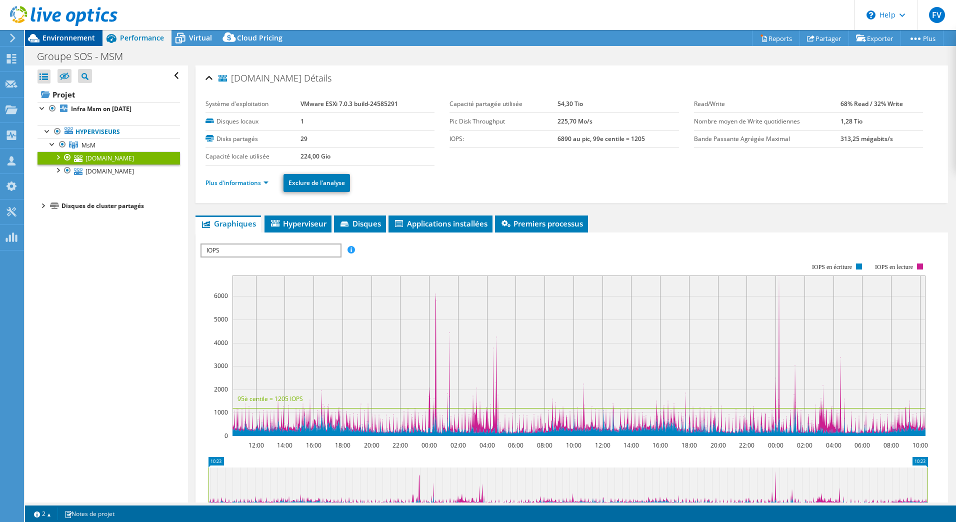
click at [73, 34] on span "Environnement" at bounding box center [68, 37] width 52 height 9
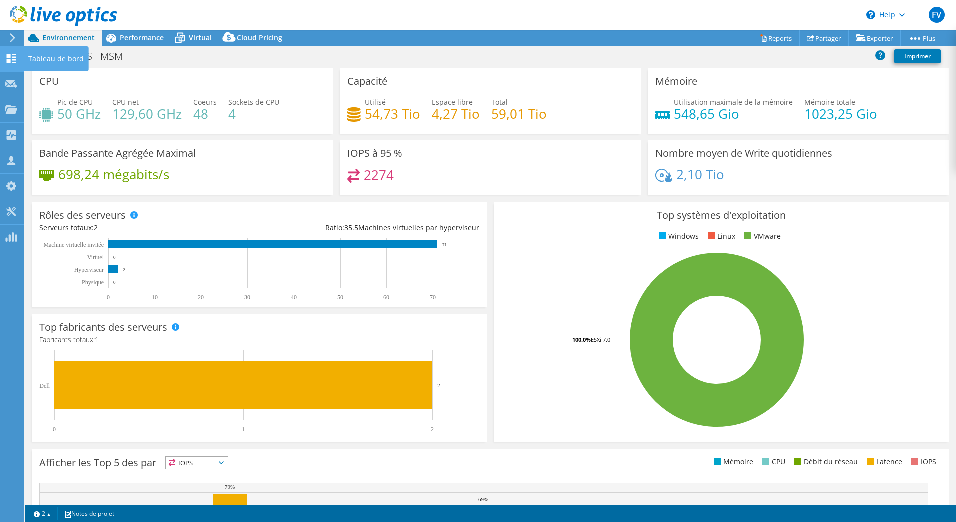
click at [23, 57] on div "Tableau de bord" at bounding box center [55, 58] width 65 height 25
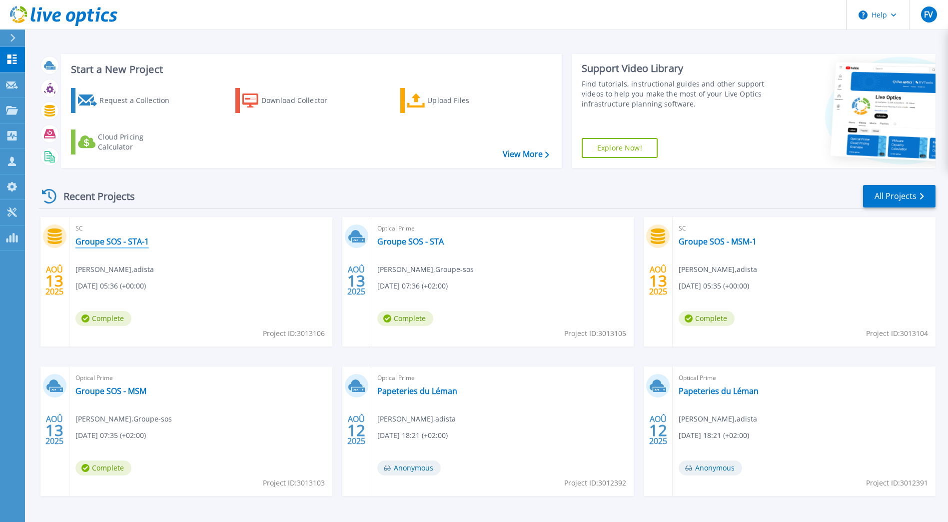
click at [110, 239] on link "Groupe SOS - STA-1" at bounding box center [111, 241] width 73 height 10
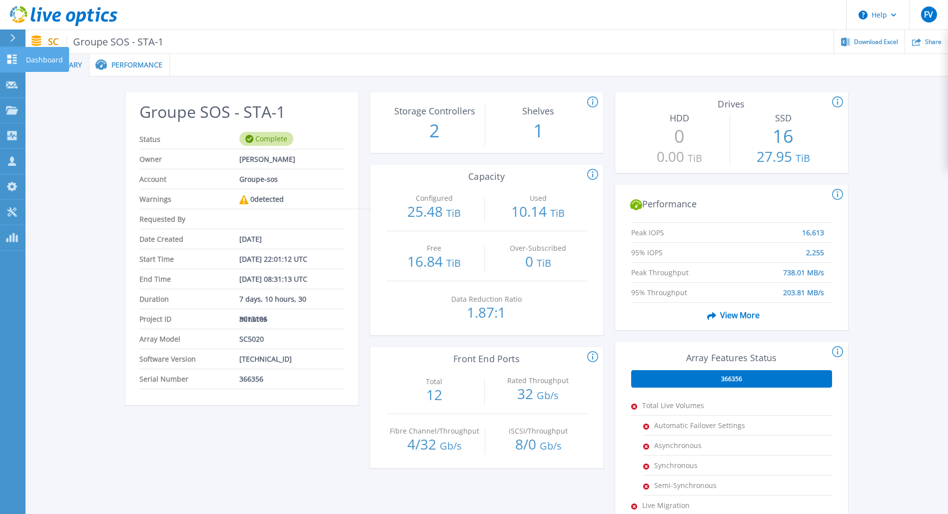
click at [38, 60] on p "Dashboard" at bounding box center [44, 60] width 37 height 26
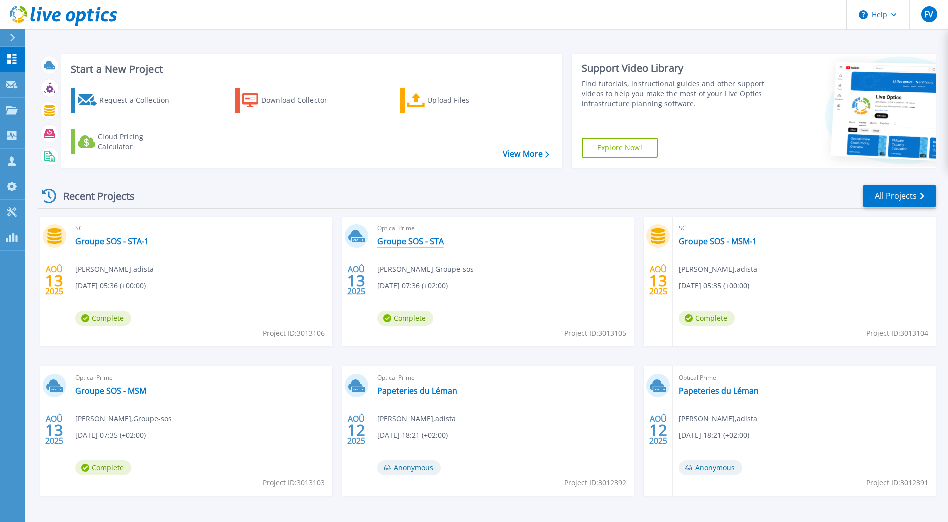
click at [421, 241] on link "Groupe SOS - STA" at bounding box center [410, 241] width 66 height 10
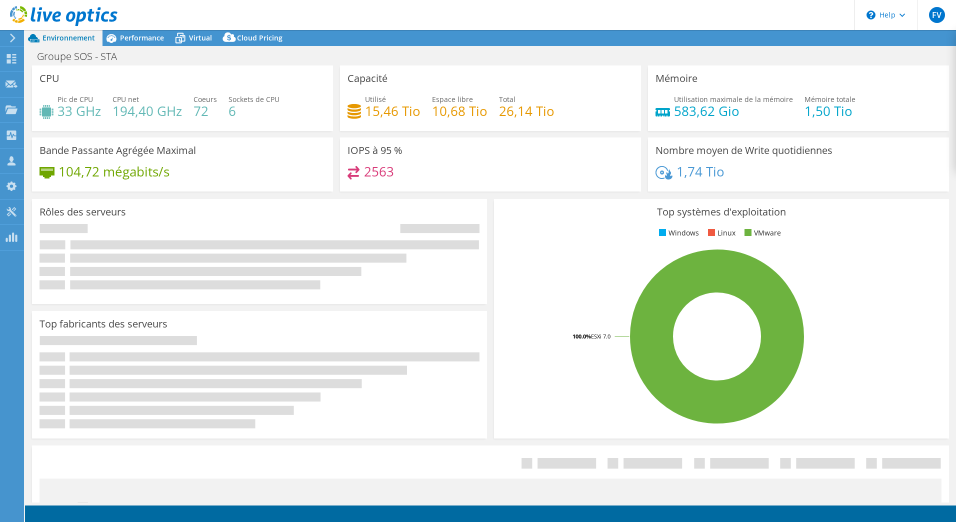
select select "USD"
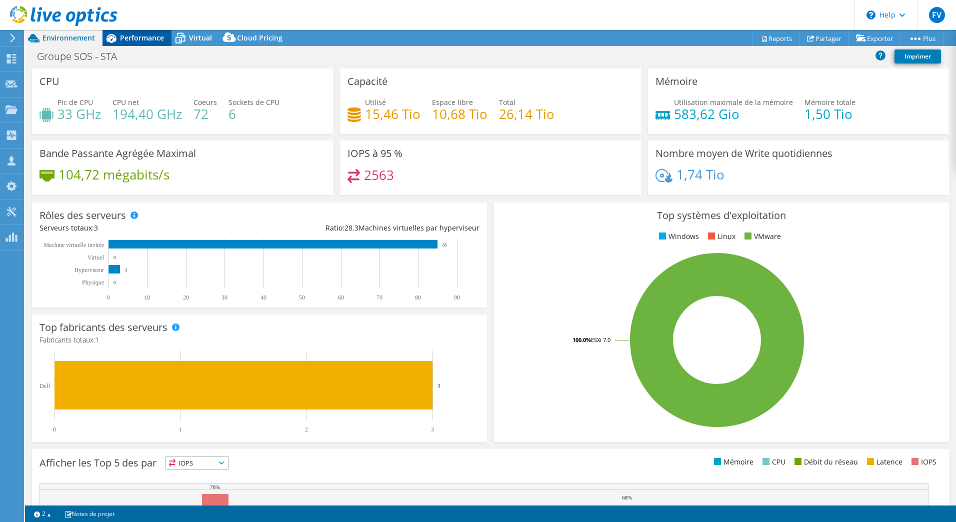
click at [136, 42] on div "Performance" at bounding box center [136, 38] width 69 height 16
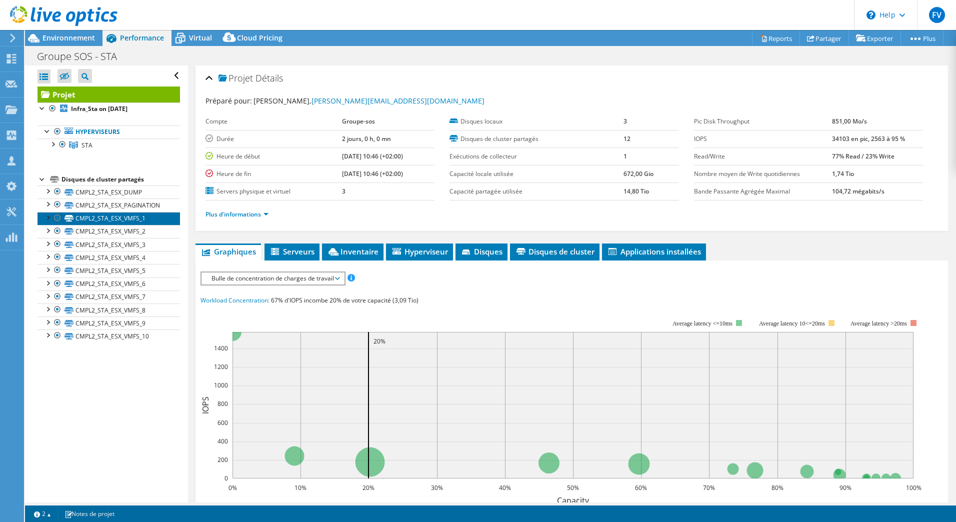
click at [145, 219] on link "CMPL2_STA_ESX_VMFS_1" at bounding box center [108, 218] width 142 height 13
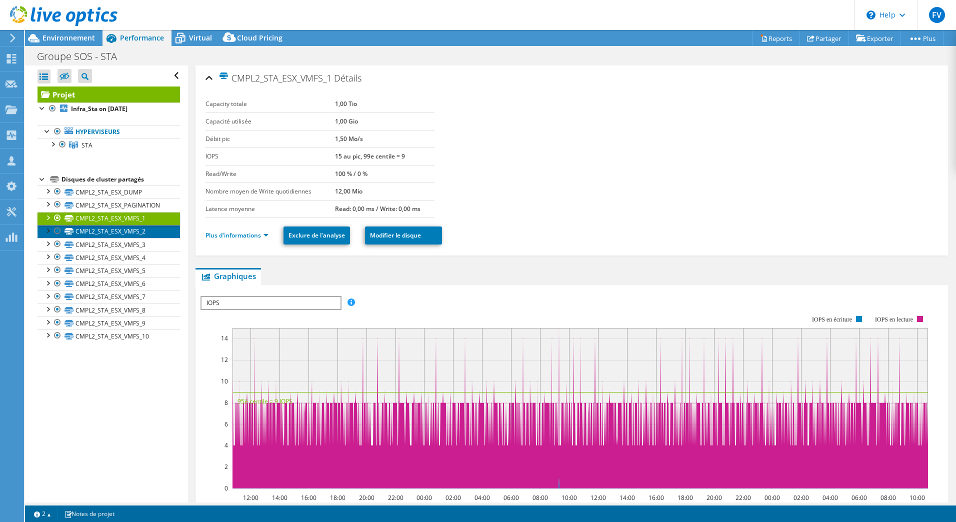
click at [147, 233] on link "CMPL2_STA_ESX_VMFS_2" at bounding box center [108, 231] width 142 height 13
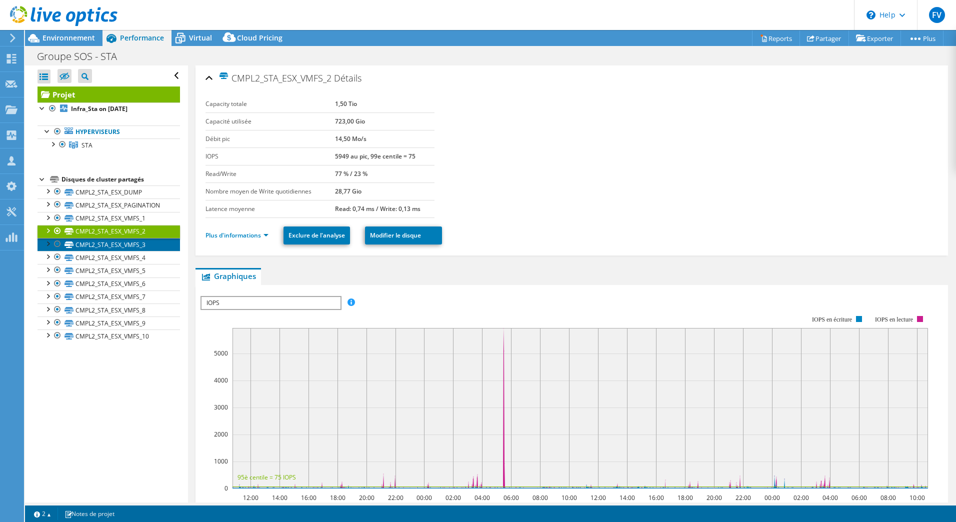
click at [144, 248] on link "CMPL2_STA_ESX_VMFS_3" at bounding box center [108, 244] width 142 height 13
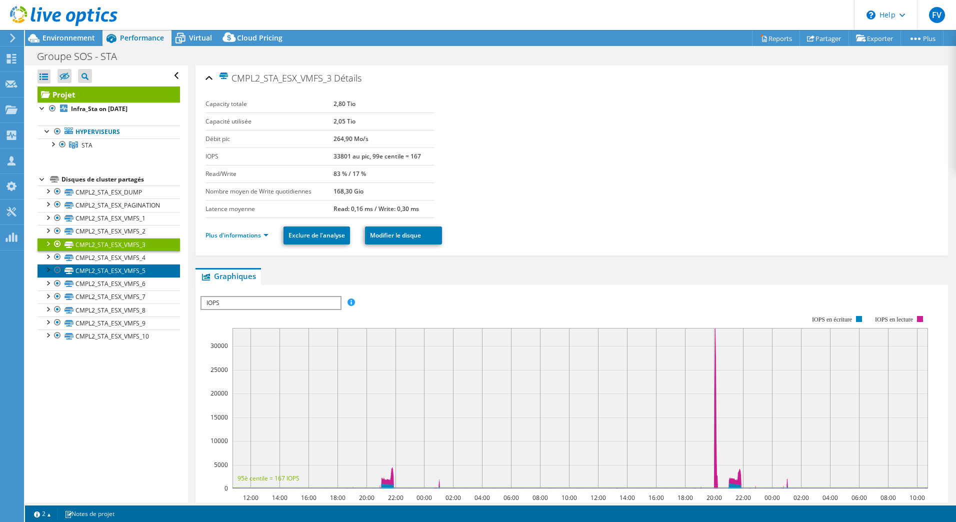
click at [144, 265] on link "CMPL2_STA_ESX_VMFS_5" at bounding box center [108, 270] width 142 height 13
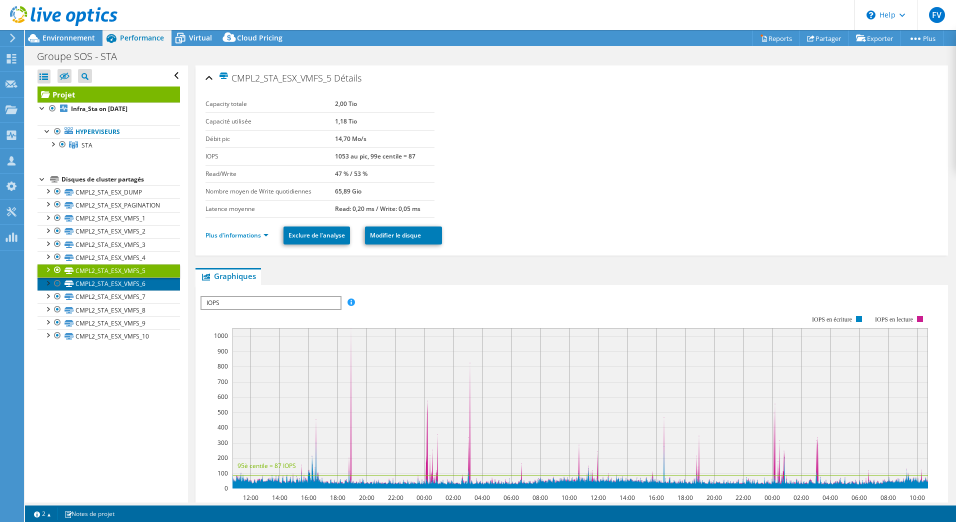
click at [142, 286] on link "CMPL2_STA_ESX_VMFS_6" at bounding box center [108, 283] width 142 height 13
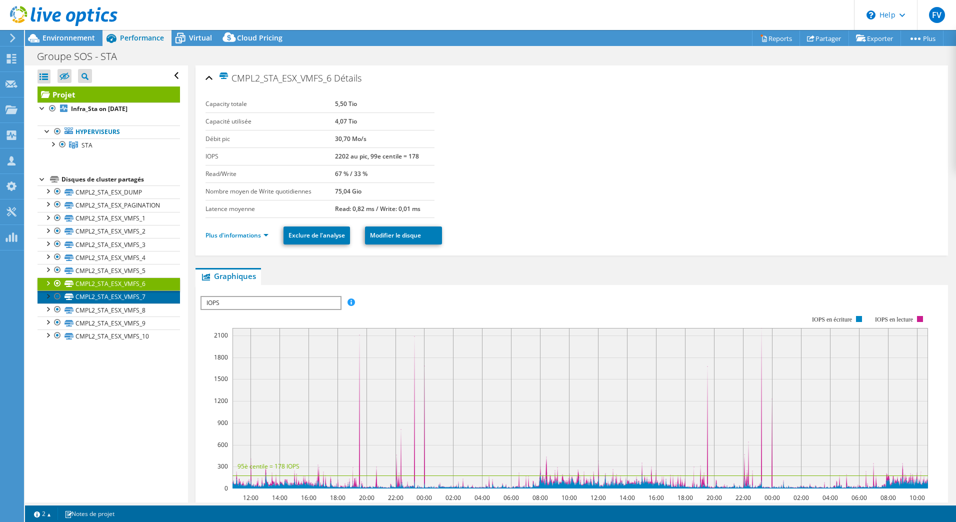
click at [129, 300] on link "CMPL2_STA_ESX_VMFS_7" at bounding box center [108, 296] width 142 height 13
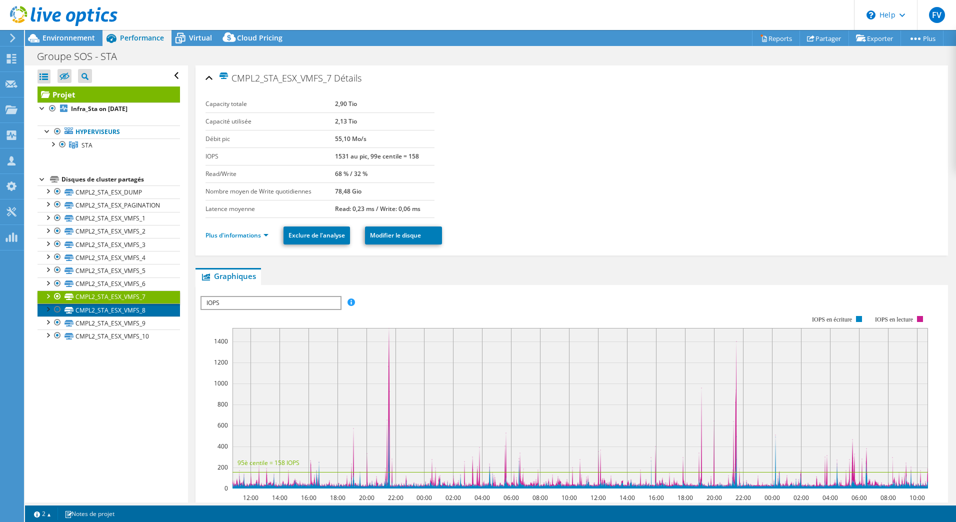
click at [132, 315] on link "CMPL2_STA_ESX_VMFS_8" at bounding box center [108, 309] width 142 height 13
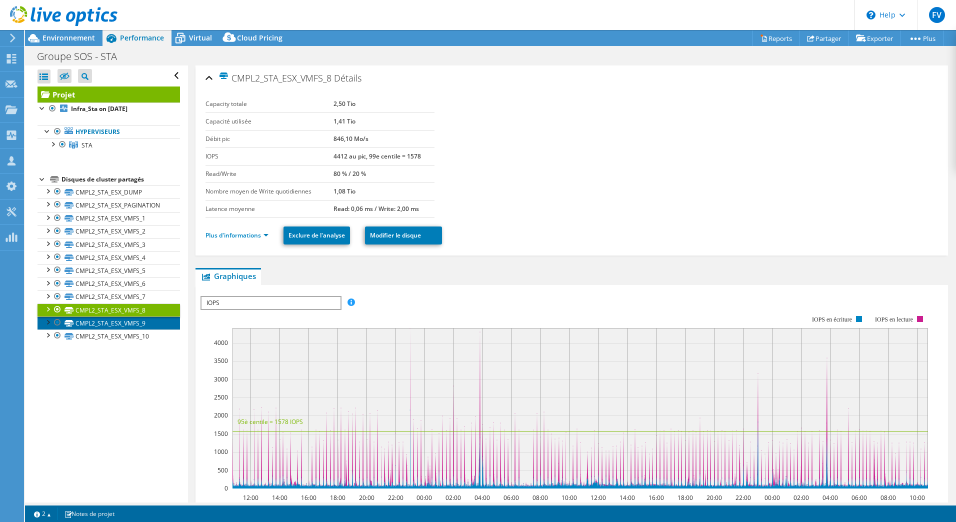
click at [134, 320] on link "CMPL2_STA_ESX_VMFS_9" at bounding box center [108, 322] width 142 height 13
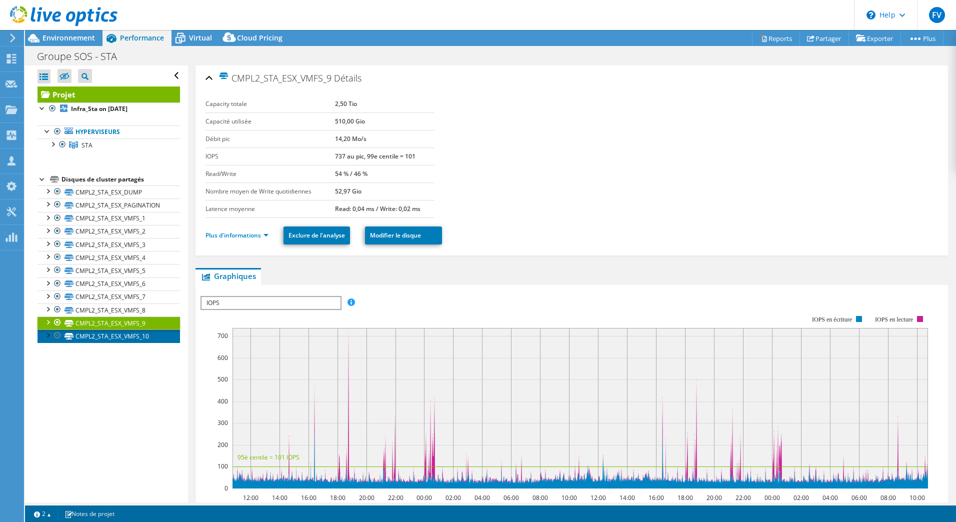
click at [134, 337] on link "CMPL2_STA_ESX_VMFS_10" at bounding box center [108, 335] width 142 height 13
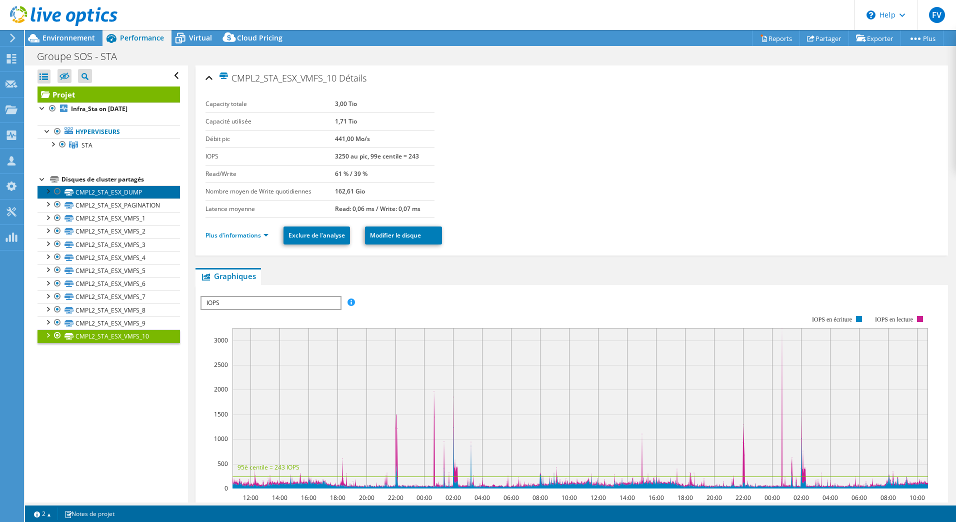
click at [116, 197] on link "CMPL2_STA_ESX_DUMP" at bounding box center [108, 191] width 142 height 13
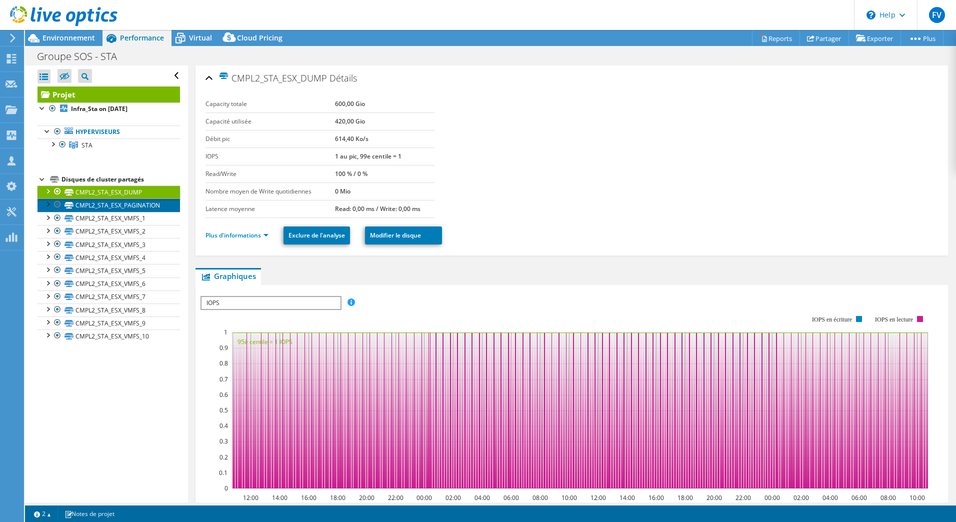
click at [117, 199] on link "CMPL2_STA_ESX_PAGINATION" at bounding box center [108, 204] width 142 height 13
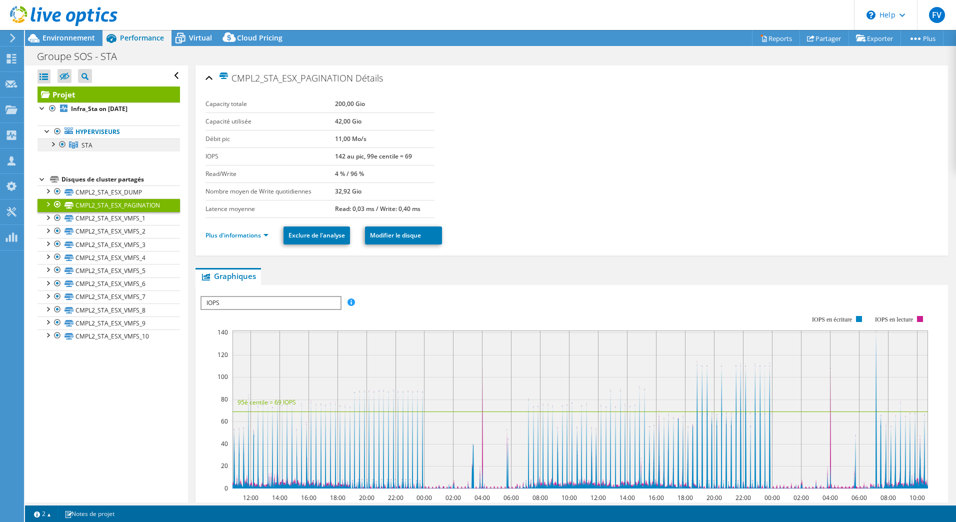
click at [89, 146] on span "STA" at bounding box center [86, 145] width 11 height 8
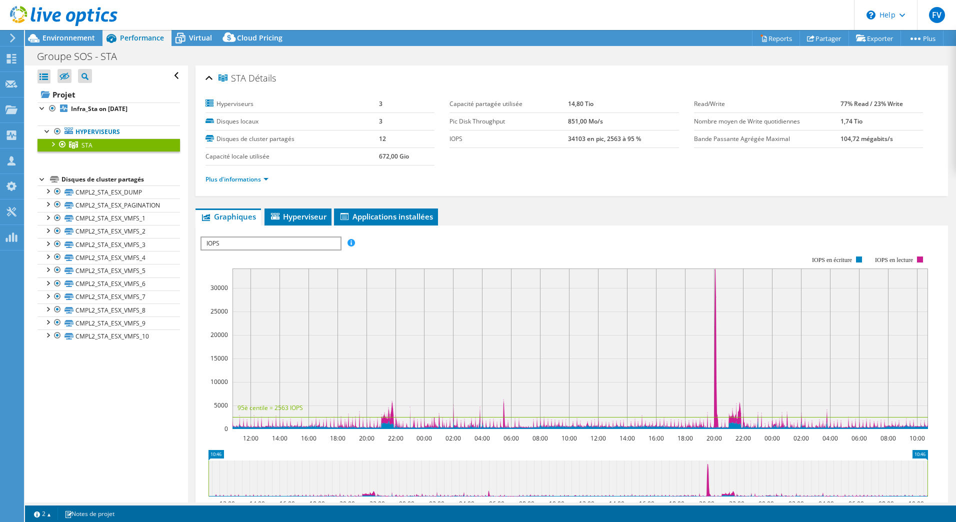
click at [52, 142] on div at bounding box center [52, 143] width 10 height 10
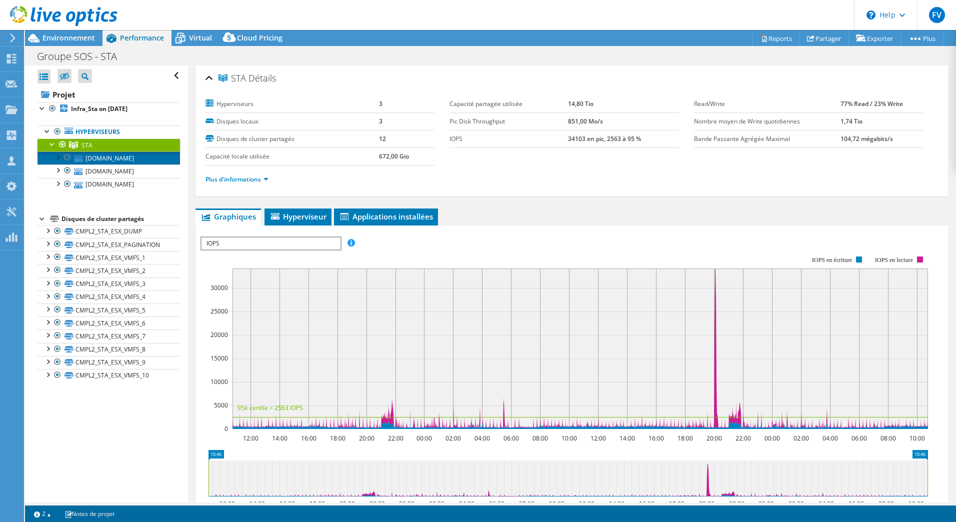
click at [116, 162] on link "staesx2.sigma.com" at bounding box center [108, 157] width 142 height 13
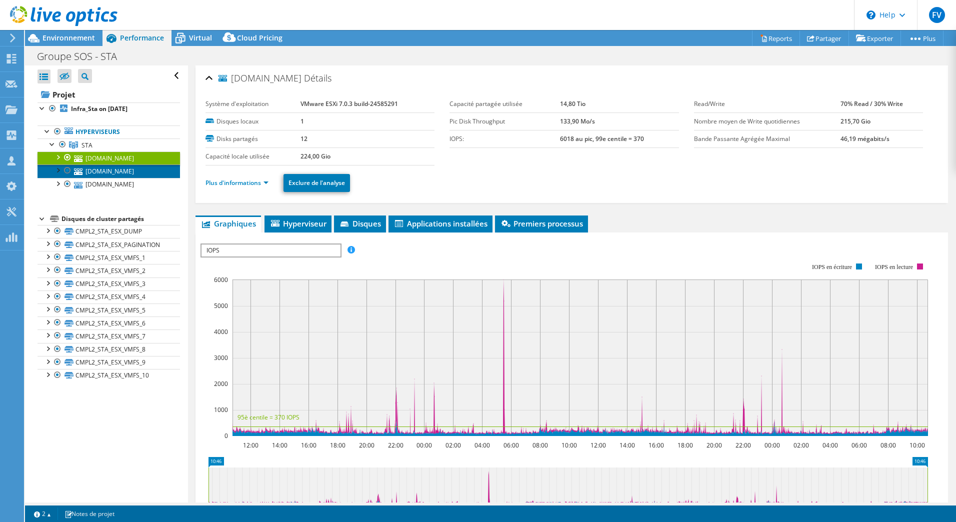
click at [116, 171] on link "staesx1.sigma.com" at bounding box center [108, 170] width 142 height 13
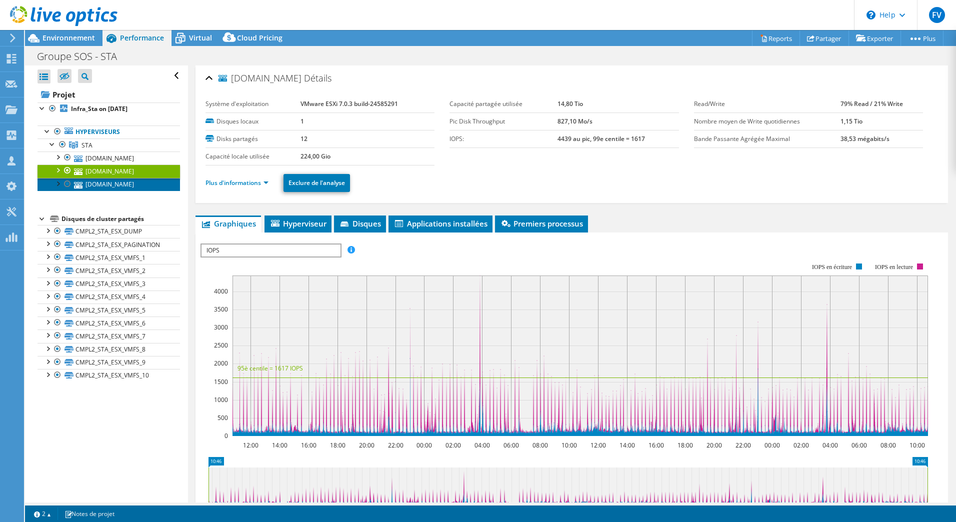
click at [115, 180] on link "staesx3.sigma.com" at bounding box center [108, 184] width 142 height 13
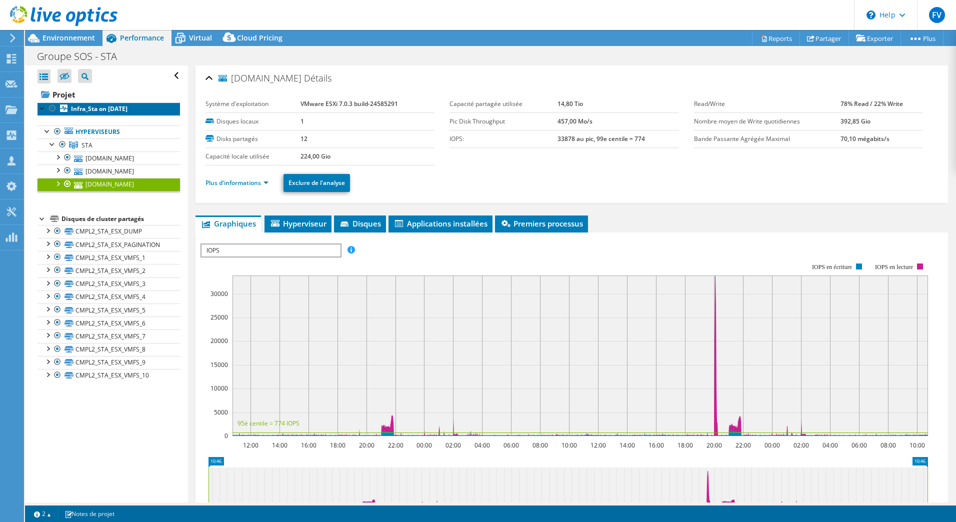
click at [92, 106] on b "Infra_Sta on 8/13/2025" at bounding box center [99, 108] width 56 height 8
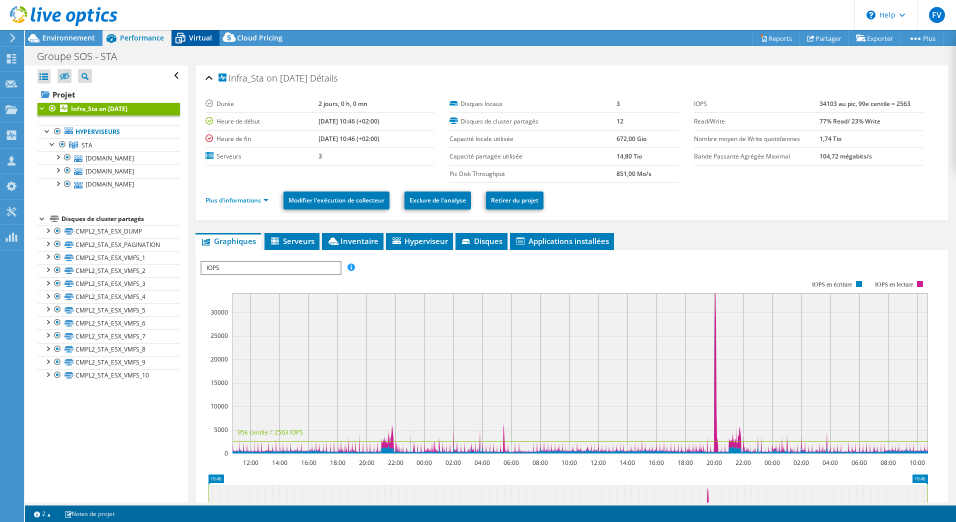
click at [200, 44] on div "Virtual" at bounding box center [195, 38] width 48 height 16
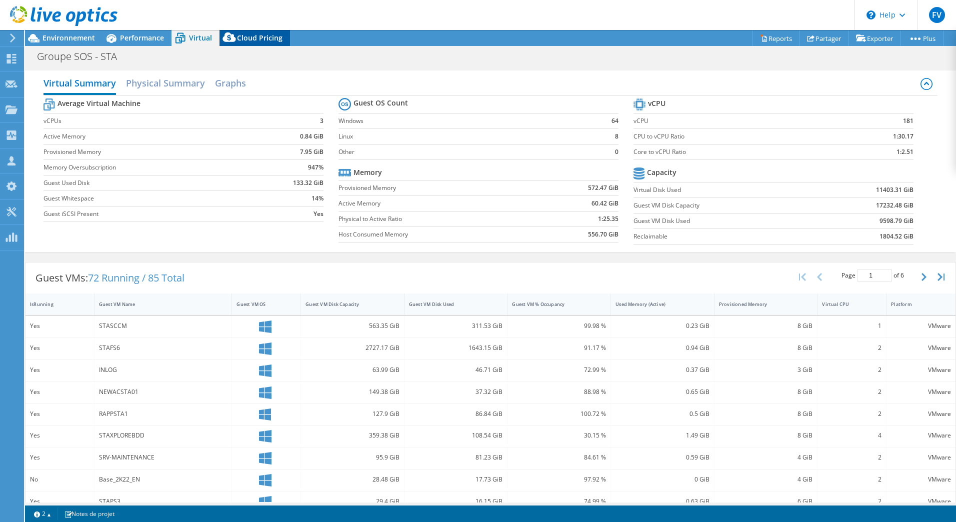
click at [247, 39] on span "Cloud Pricing" at bounding box center [259, 37] width 45 height 9
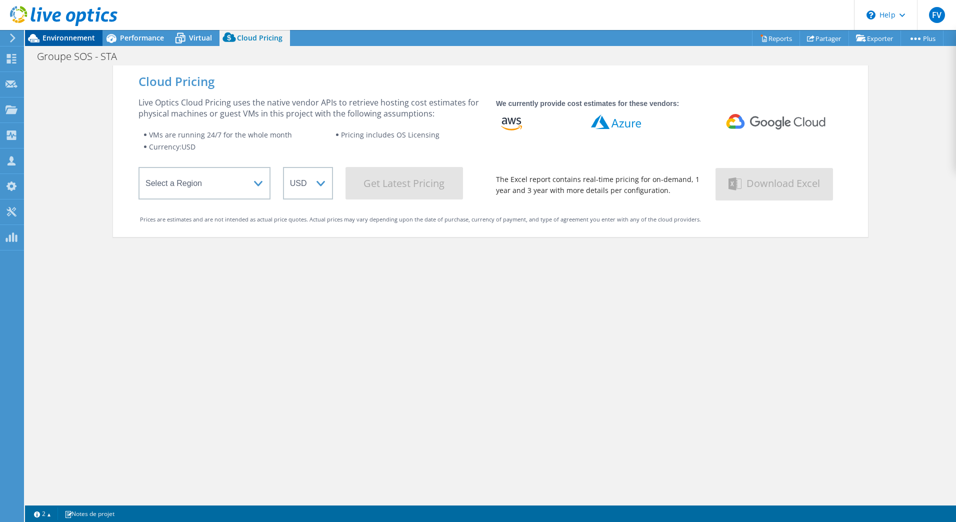
click at [75, 36] on span "Environnement" at bounding box center [68, 37] width 52 height 9
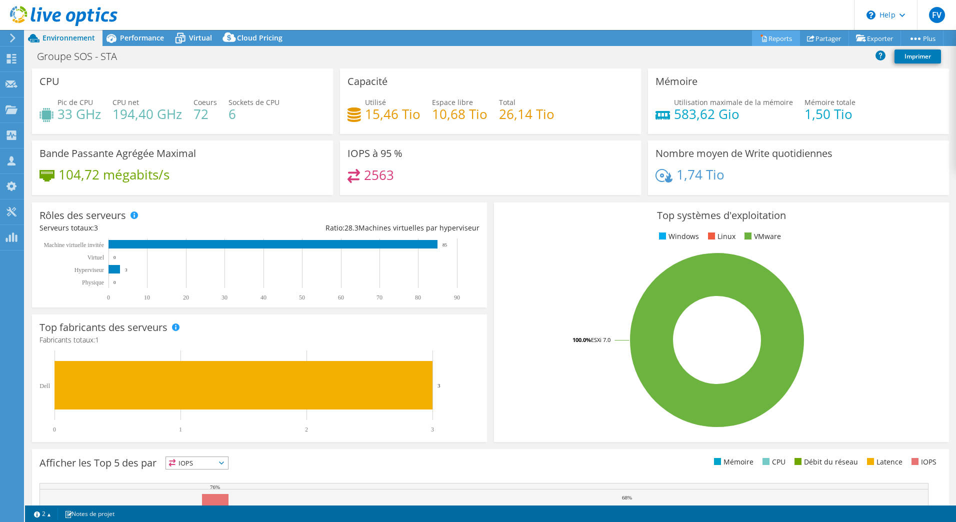
click at [771, 39] on link "Reports" at bounding box center [776, 37] width 48 height 15
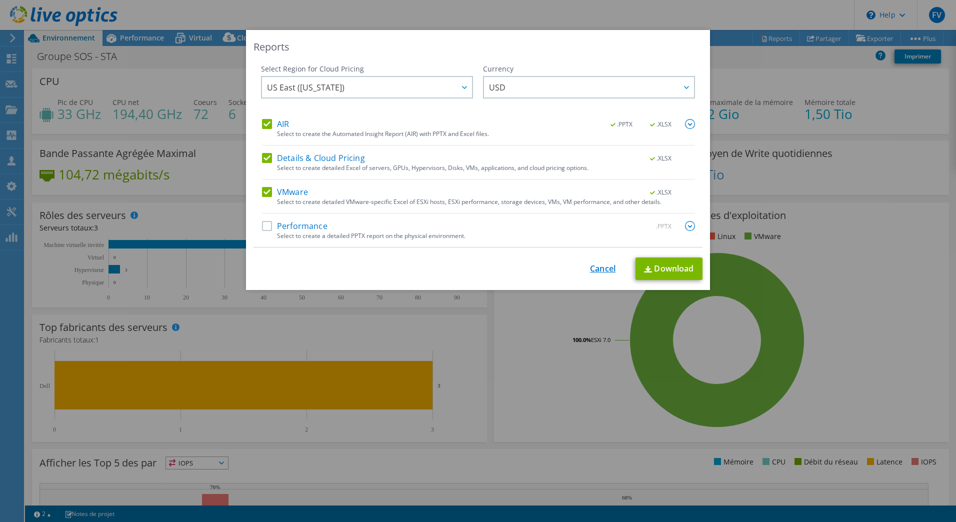
click at [594, 266] on link "Cancel" at bounding box center [602, 268] width 25 height 9
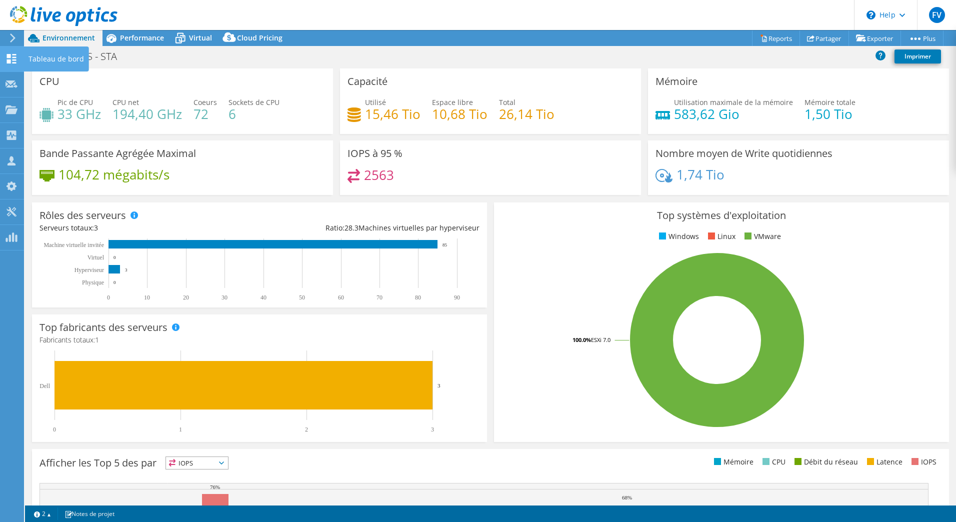
click at [13, 56] on icon at bounding box center [11, 58] width 12 height 9
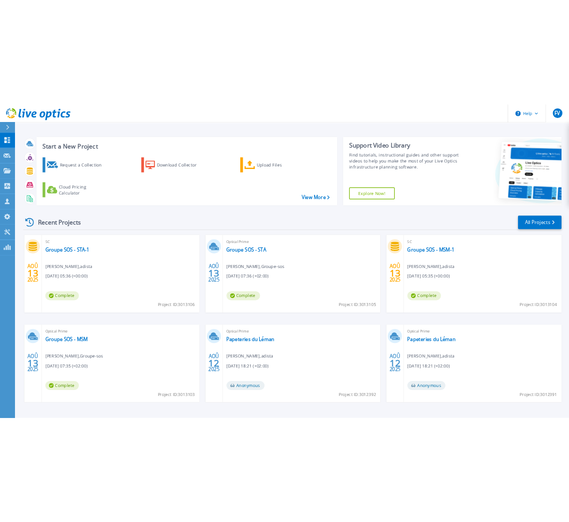
scroll to position [32, 0]
